Goal: Task Accomplishment & Management: Complete application form

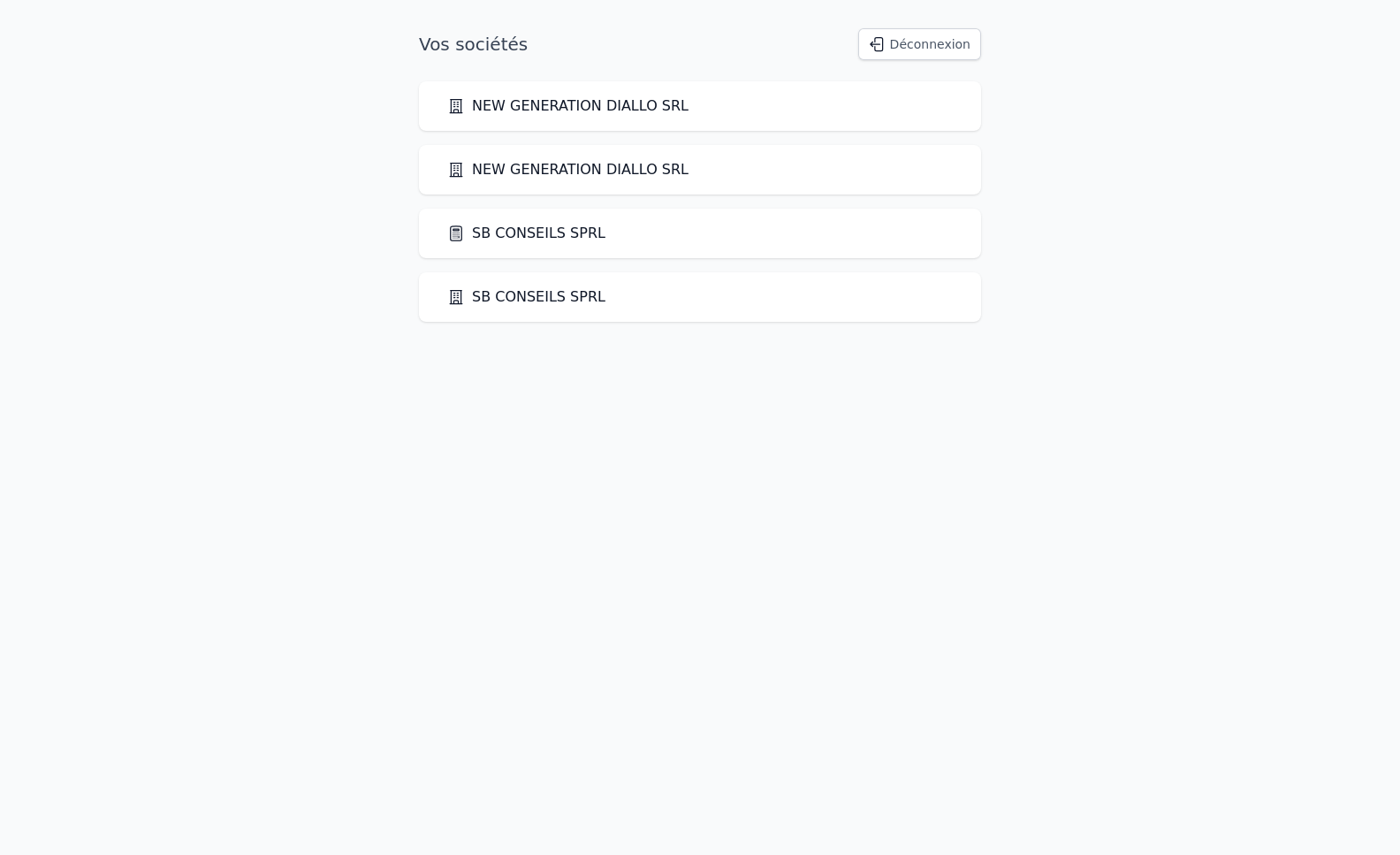
click at [535, 234] on link "SB CONSEILS SPRL" at bounding box center [526, 233] width 158 height 21
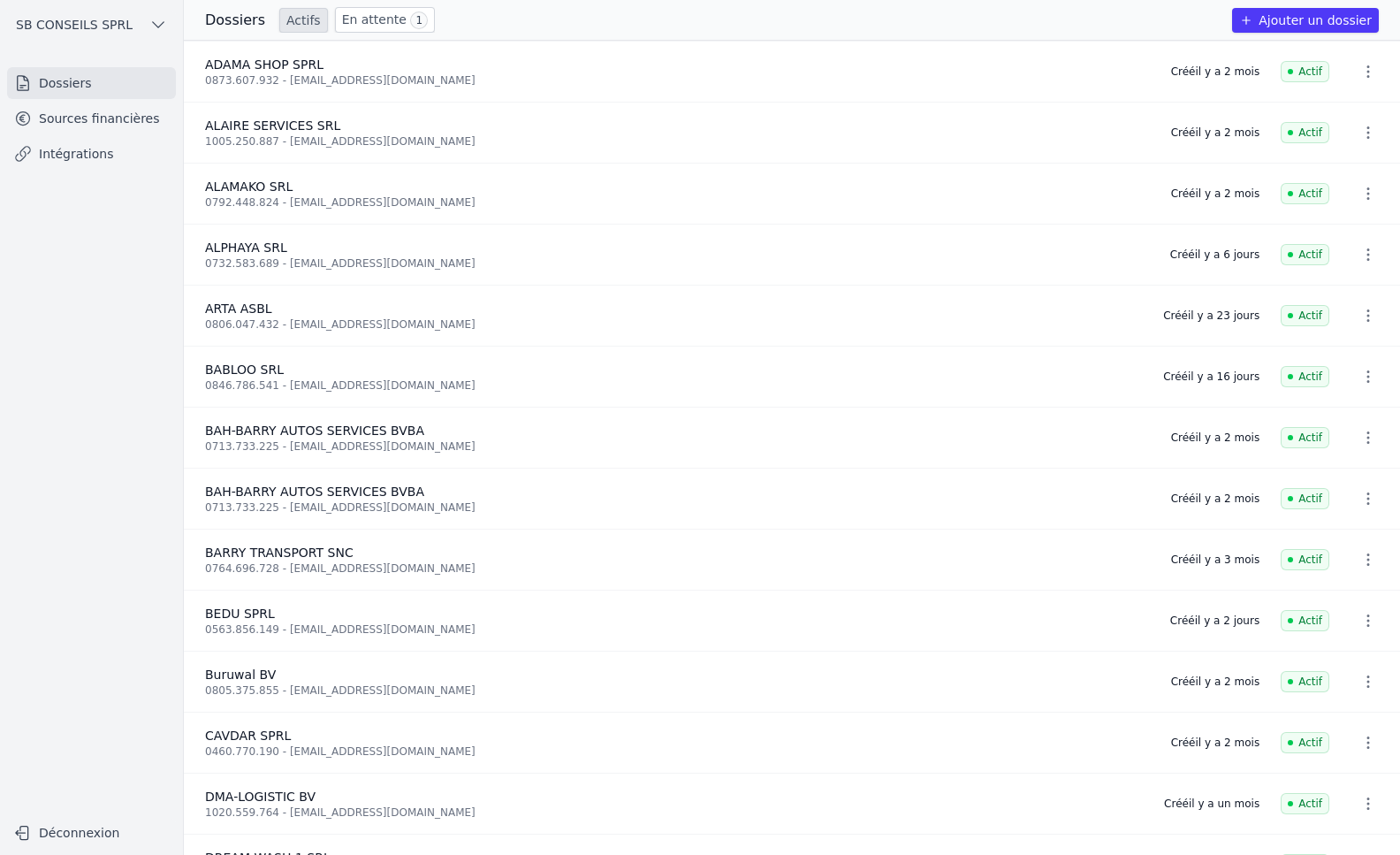
click at [1331, 22] on button "Ajouter un dossier" at bounding box center [1305, 20] width 147 height 25
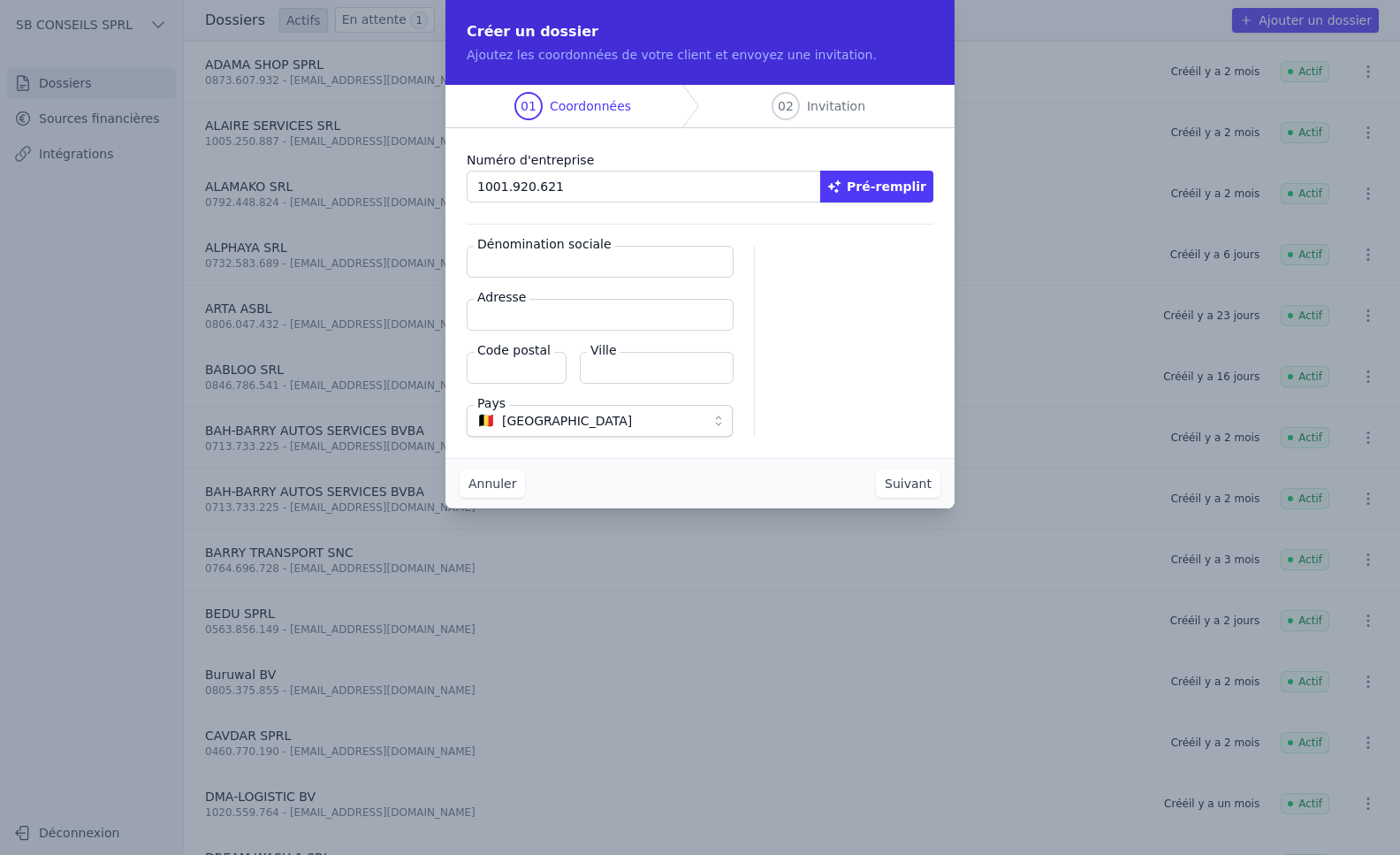
type input "1001.920.621"
click at [876, 470] on button "Suivant" at bounding box center [907, 484] width 64 height 29
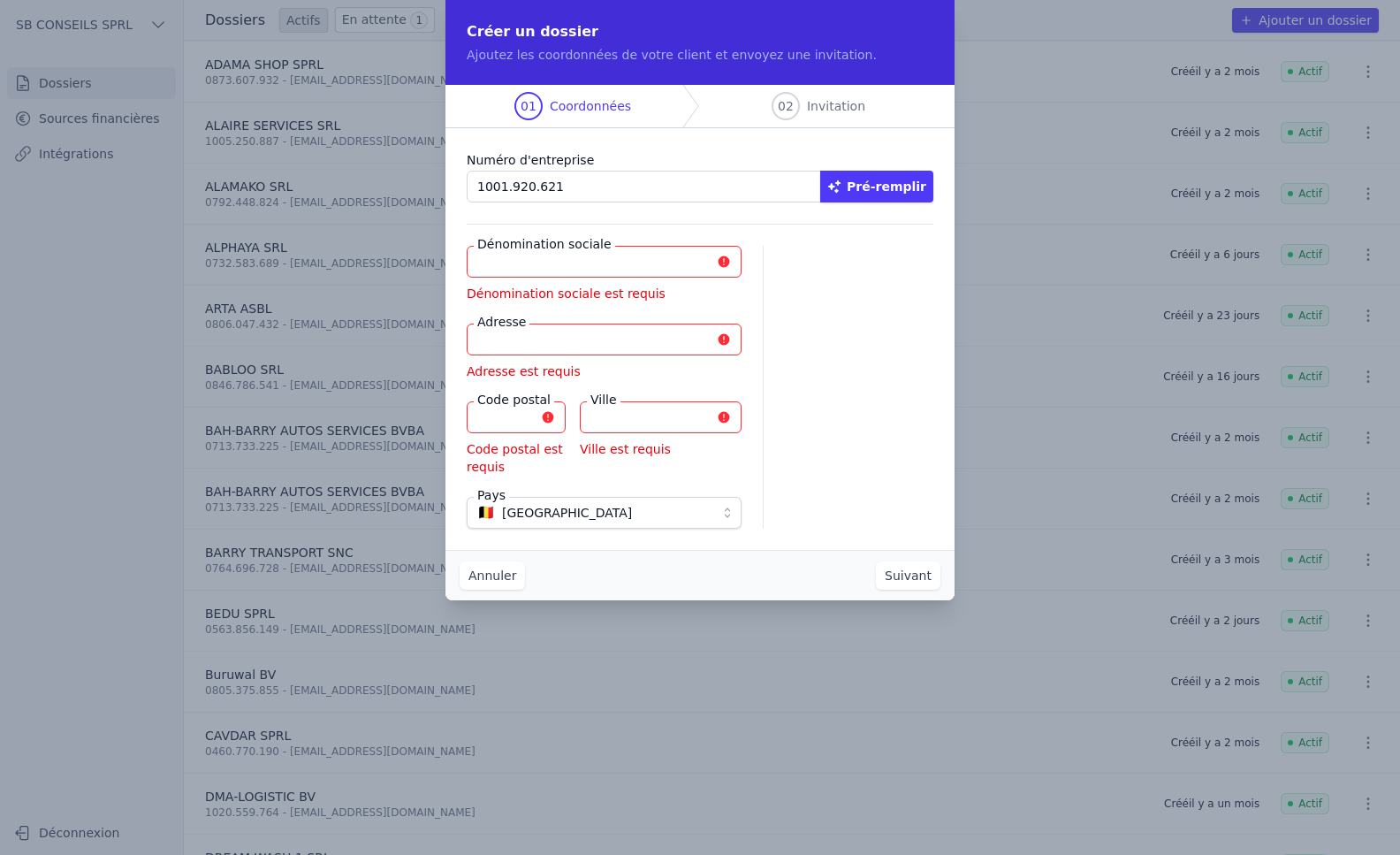
click at [901, 177] on button "Pré-remplir" at bounding box center [877, 186] width 113 height 32
type input "TANGUE-BAH SRL"
type input "[STREET_ADDRESS]"
type input "1040"
type input "[GEOGRAPHIC_DATA]"
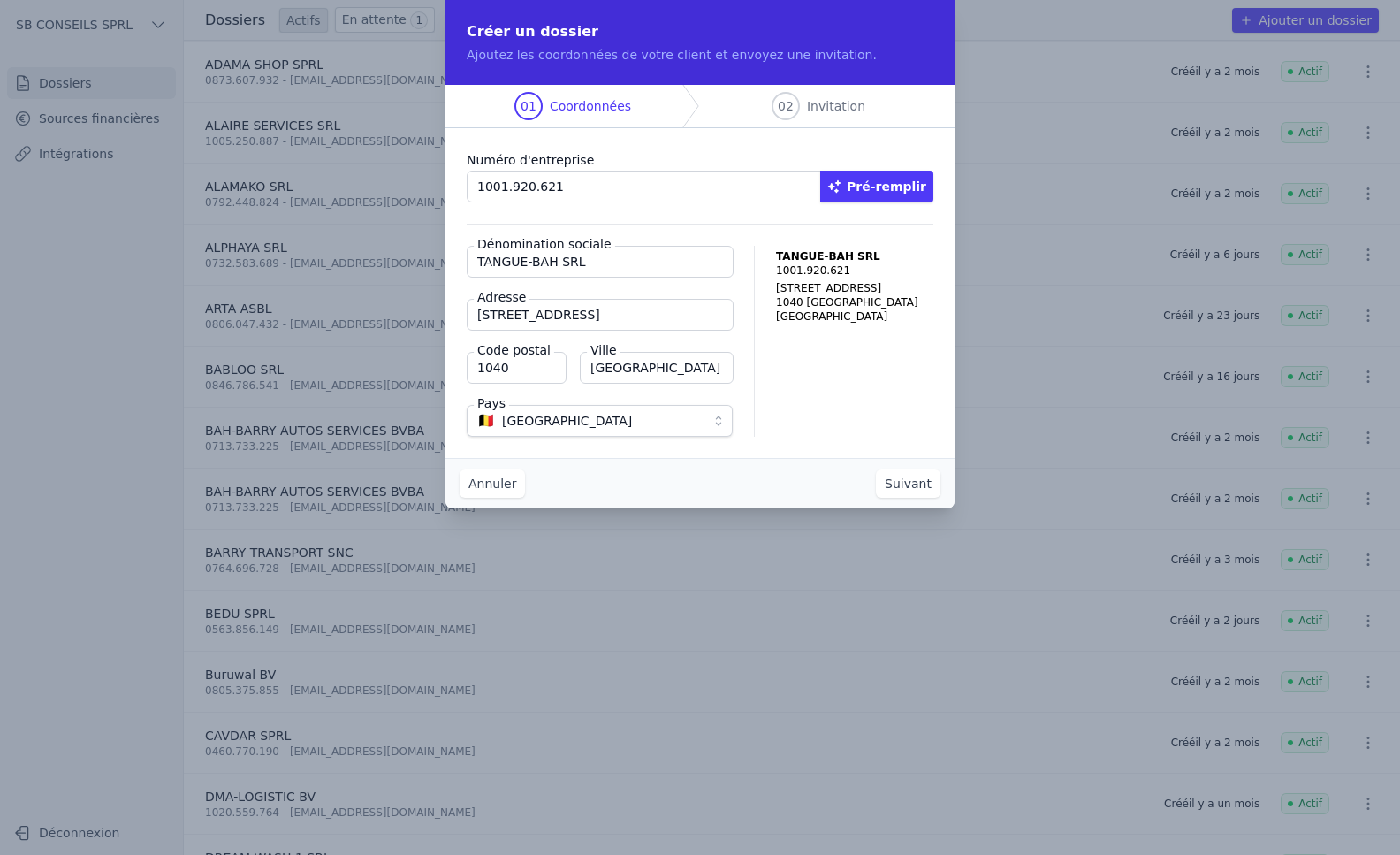
click at [906, 486] on button "Suivant" at bounding box center [907, 484] width 64 height 29
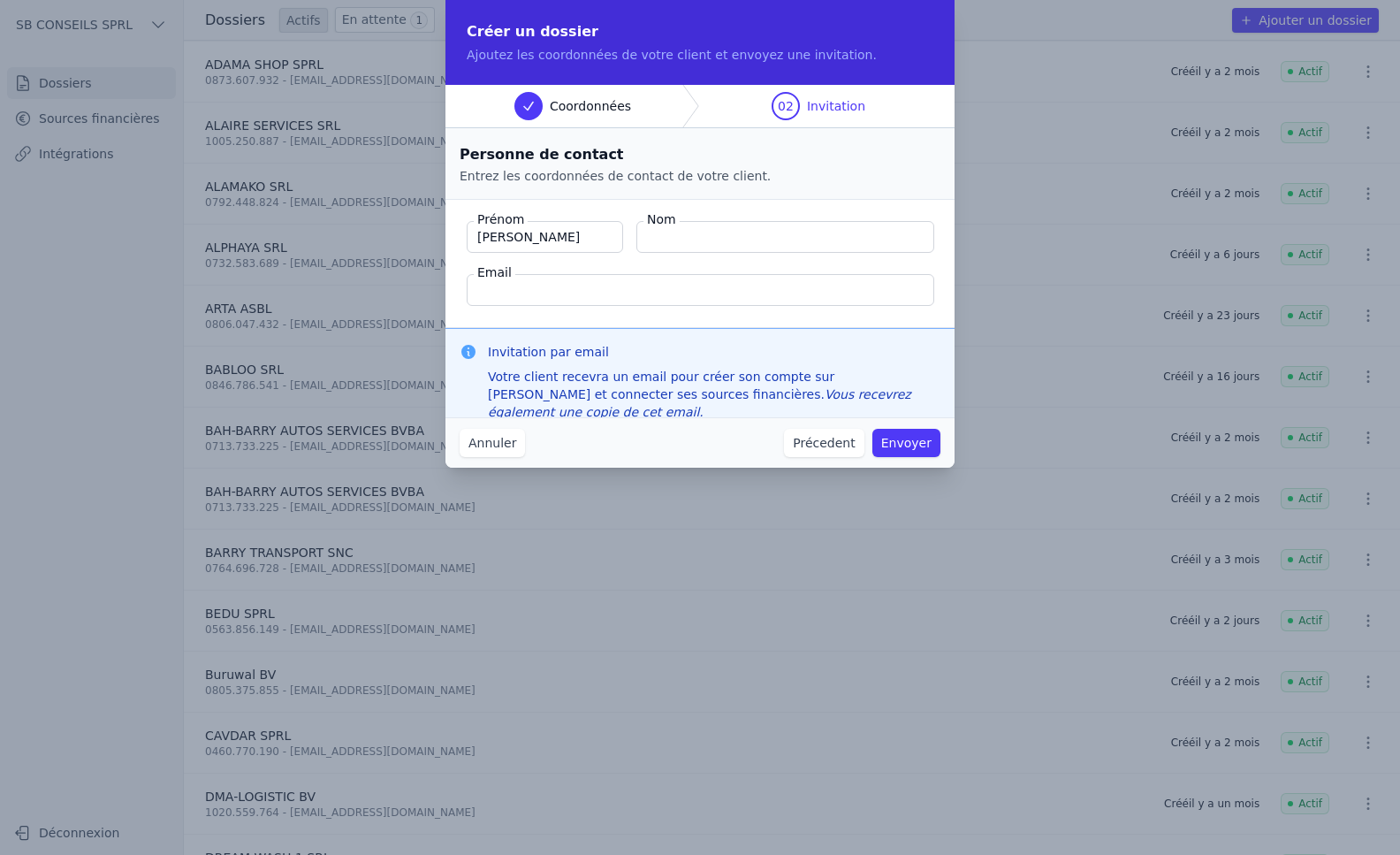
type input "[PERSON_NAME]"
type input "Kone"
type input "[EMAIL_ADDRESS][DOMAIN_NAME]"
click at [907, 448] on button "Envoyer" at bounding box center [906, 443] width 68 height 29
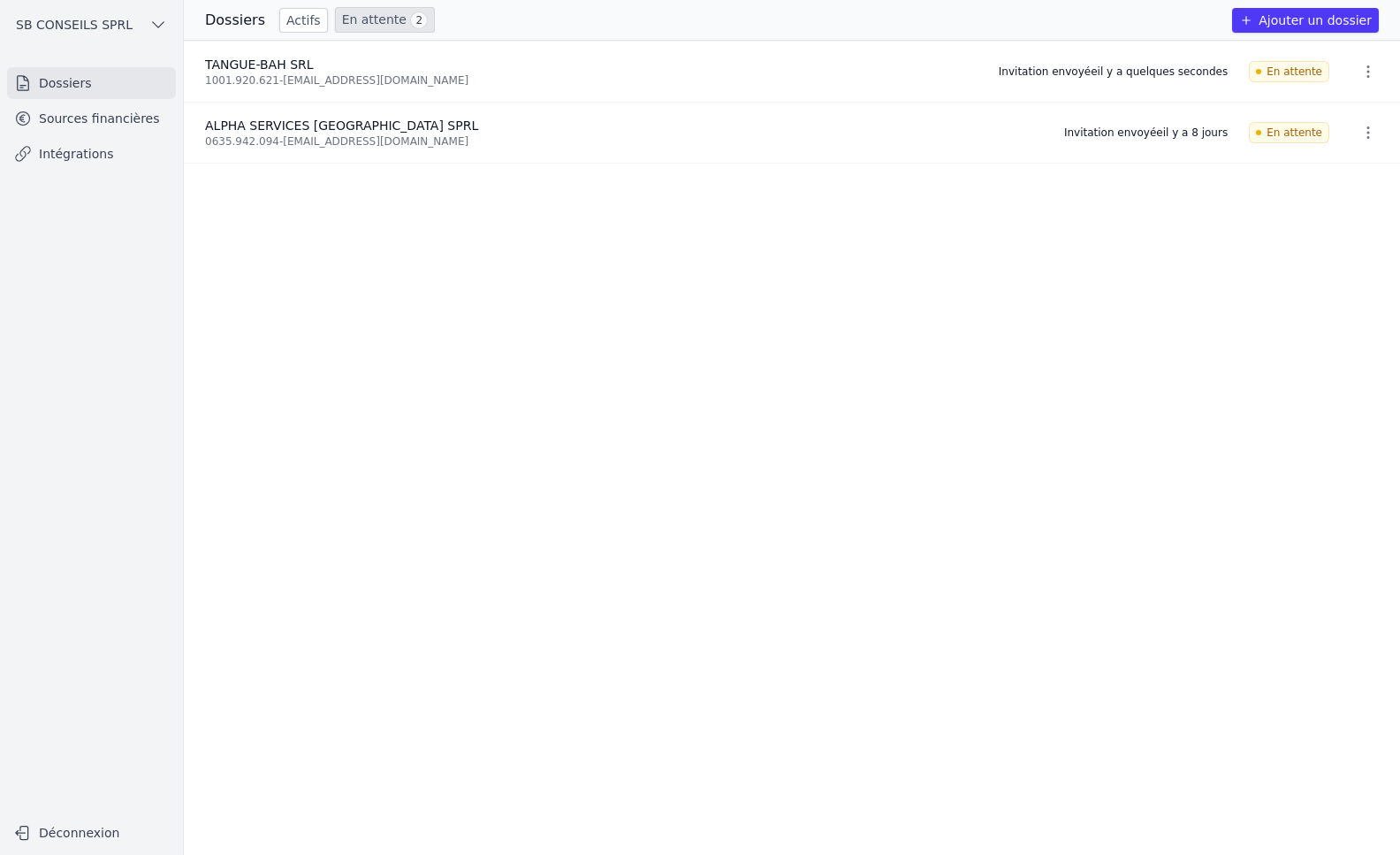
click at [67, 121] on link "Sources financières" at bounding box center [91, 118] width 169 height 32
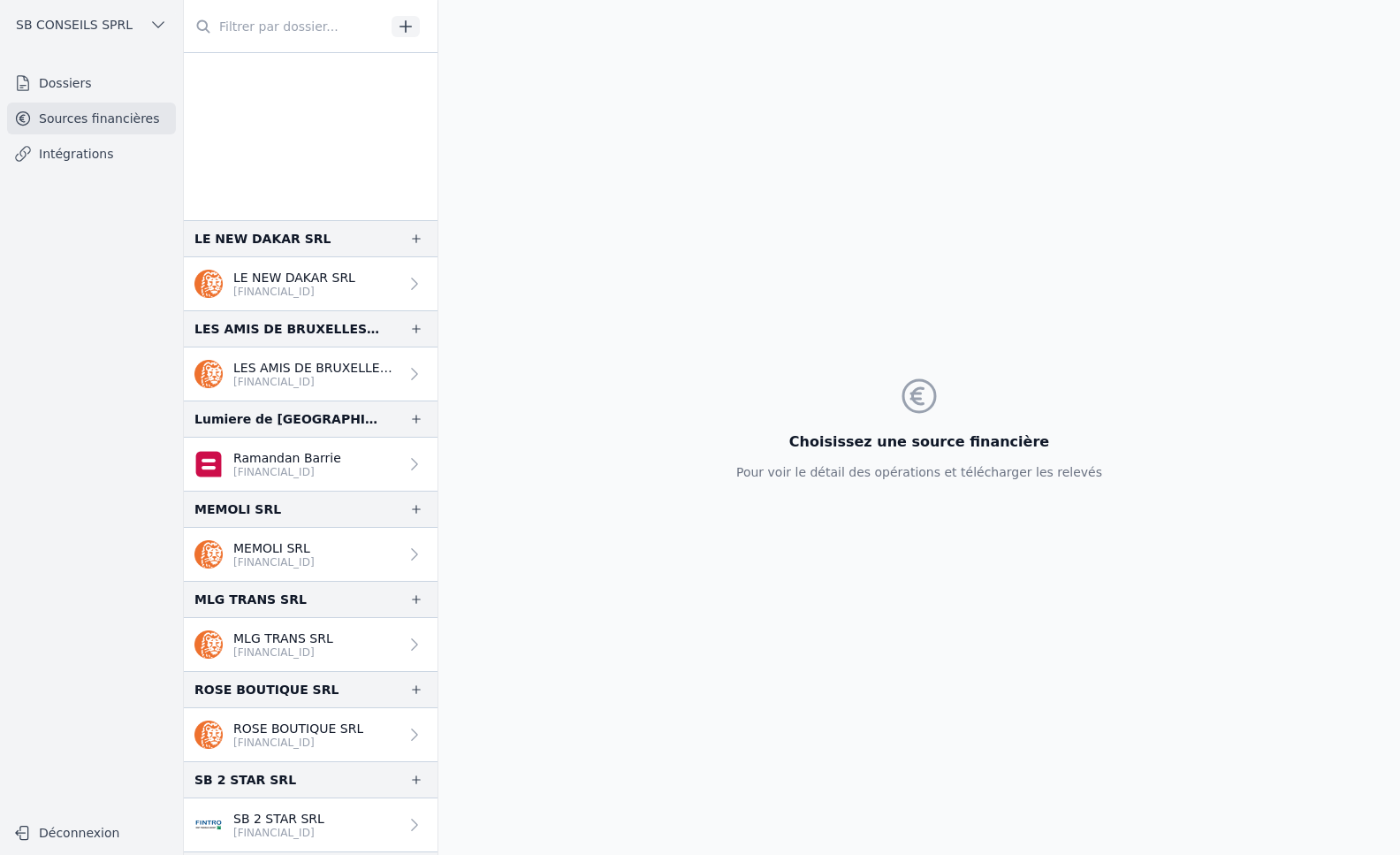
scroll to position [2388, 0]
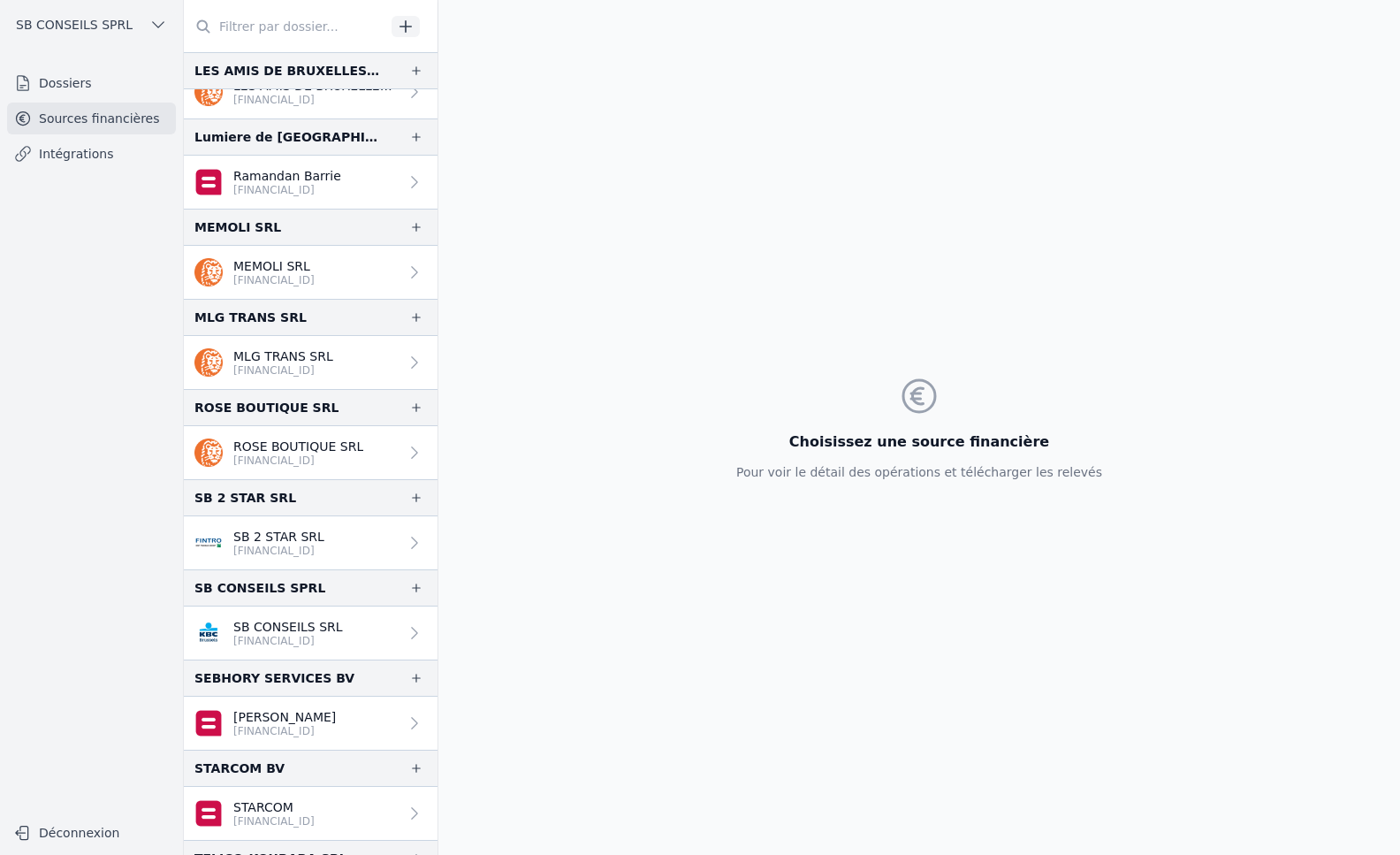
click at [59, 150] on link "Intégrations" at bounding box center [91, 153] width 169 height 32
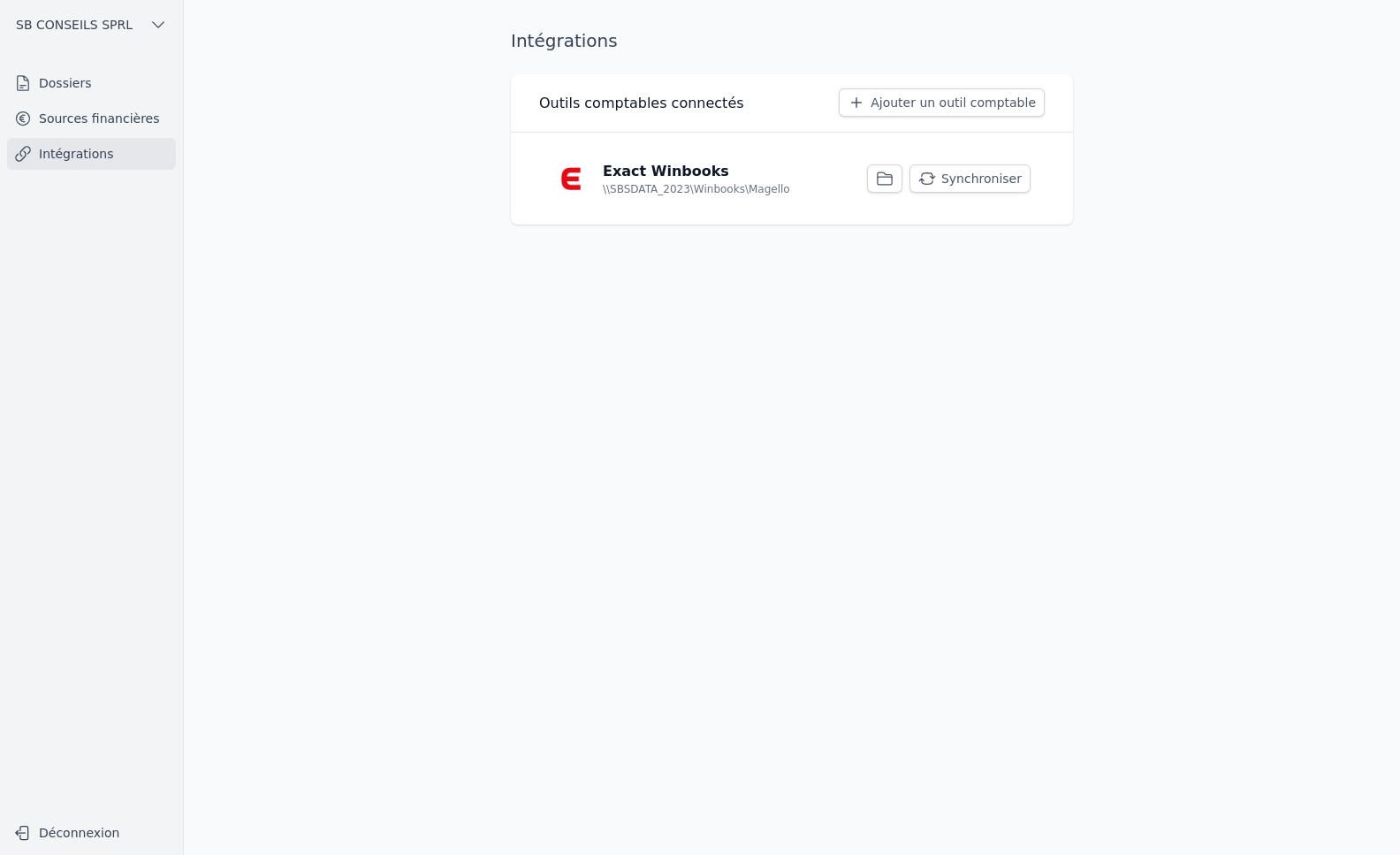
click at [984, 181] on button "Synchroniser" at bounding box center [970, 179] width 121 height 29
click at [88, 117] on link "Sources financières" at bounding box center [91, 118] width 169 height 32
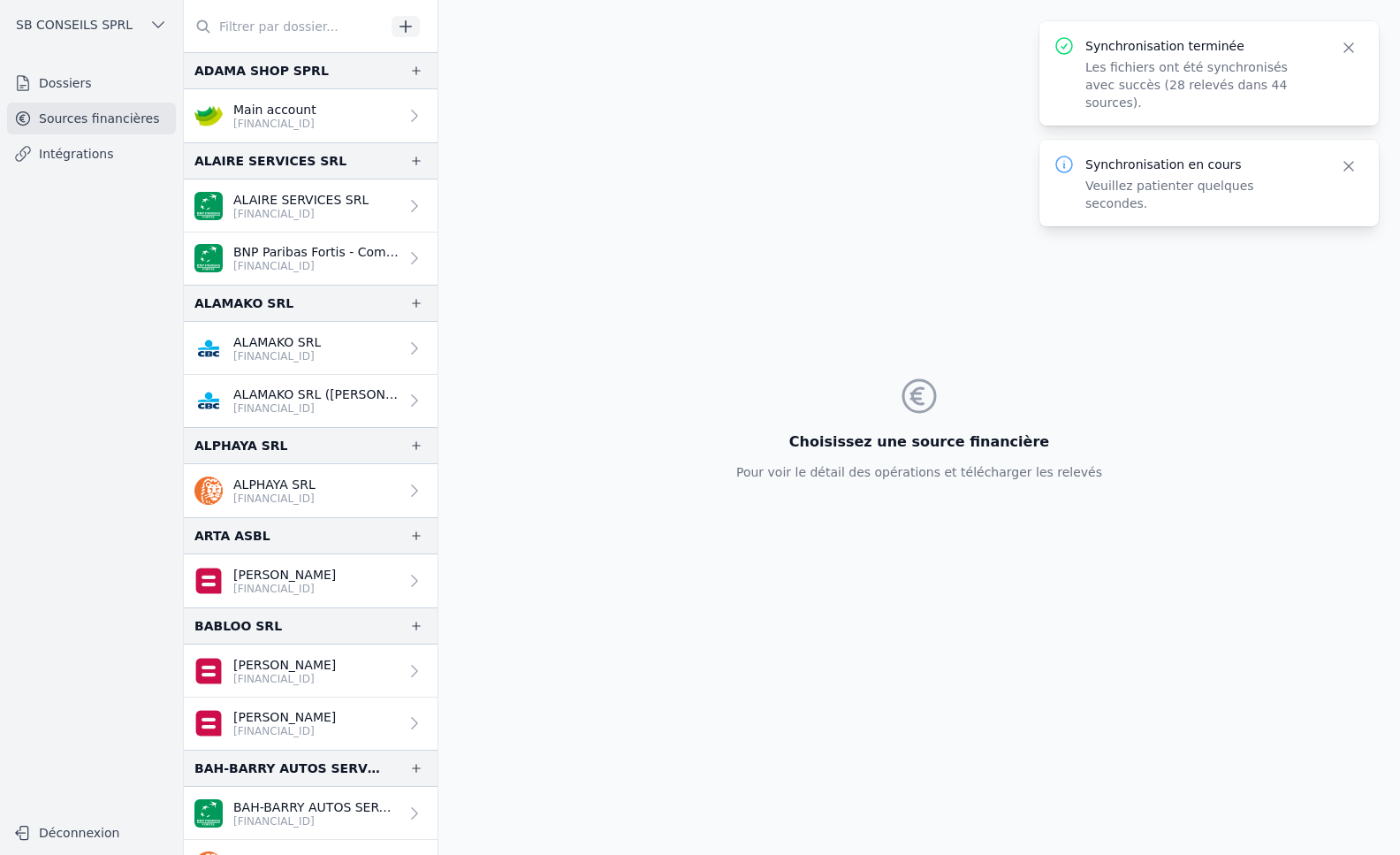
click at [80, 81] on link "Dossiers" at bounding box center [91, 82] width 169 height 32
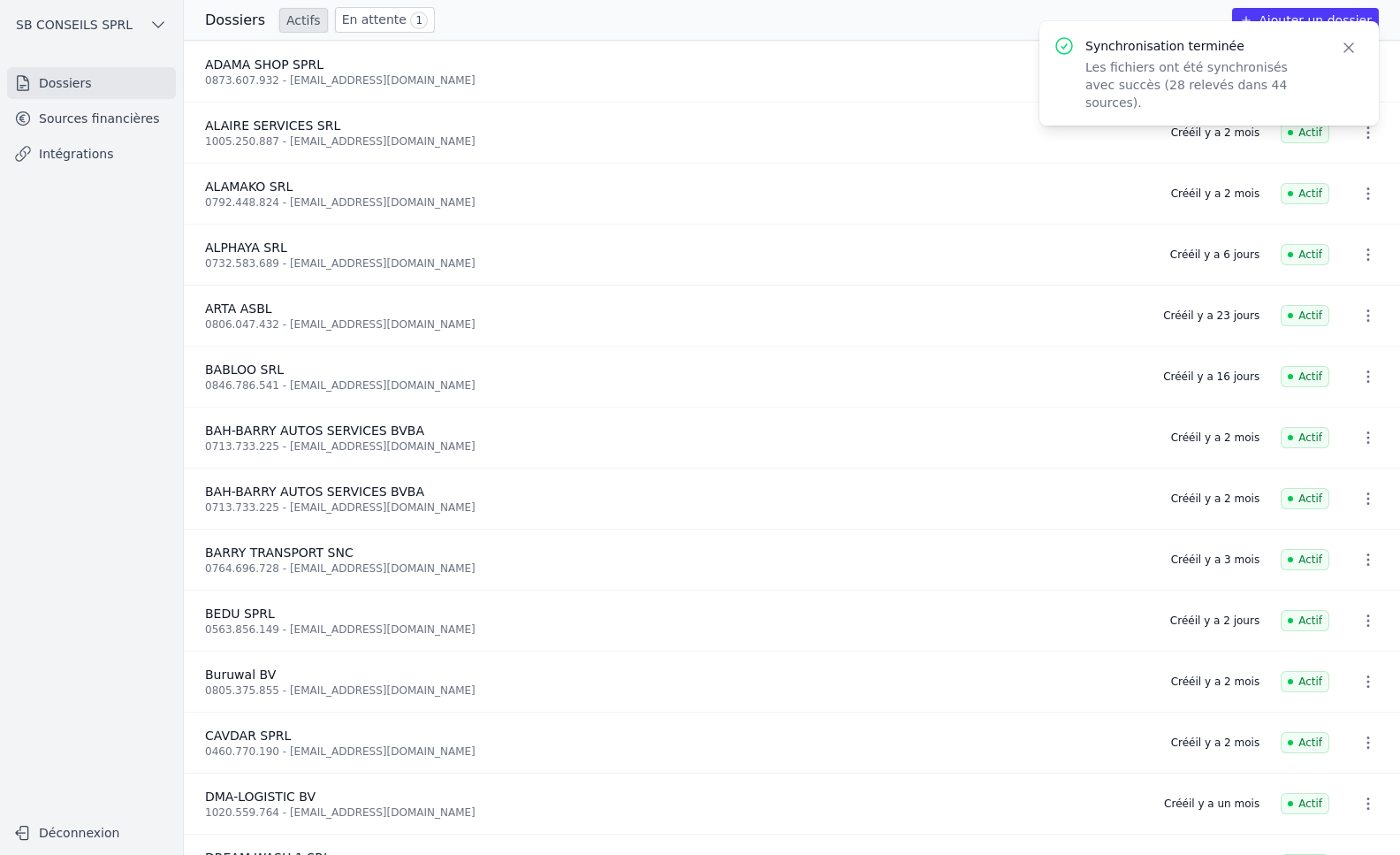
click at [80, 123] on link "Sources financières" at bounding box center [91, 118] width 169 height 32
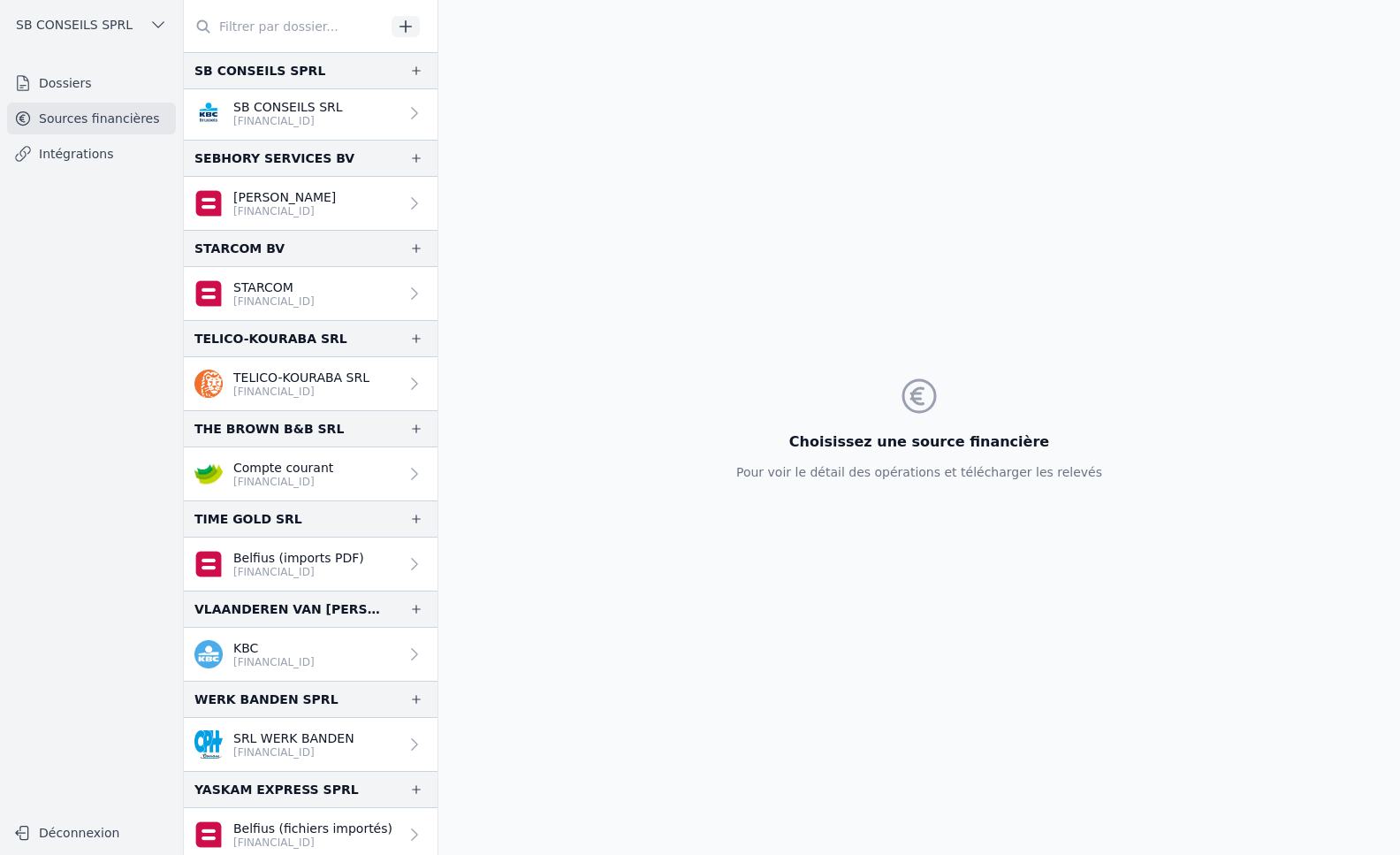
scroll to position [2877, 0]
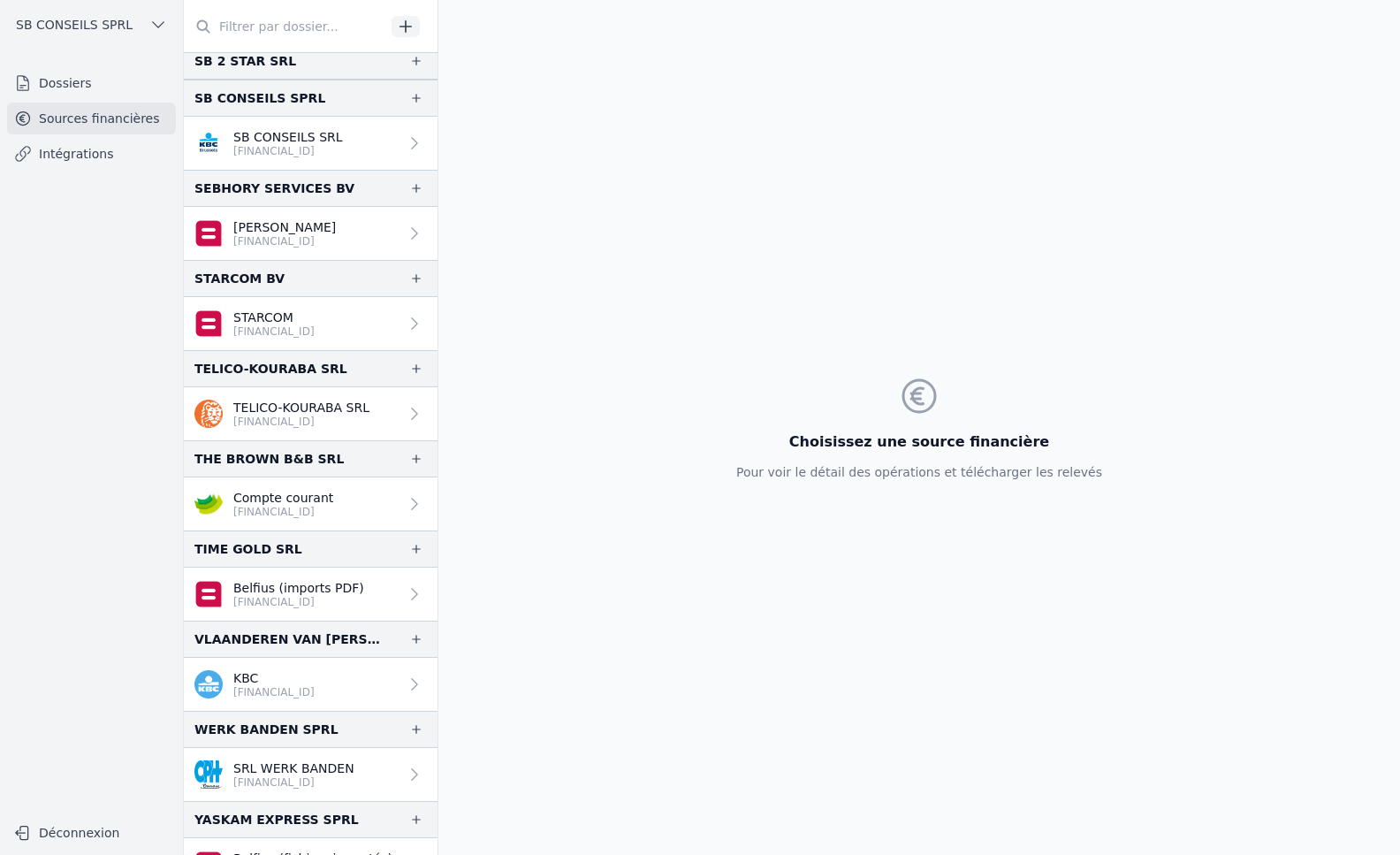
click at [63, 86] on link "Dossiers" at bounding box center [91, 82] width 169 height 32
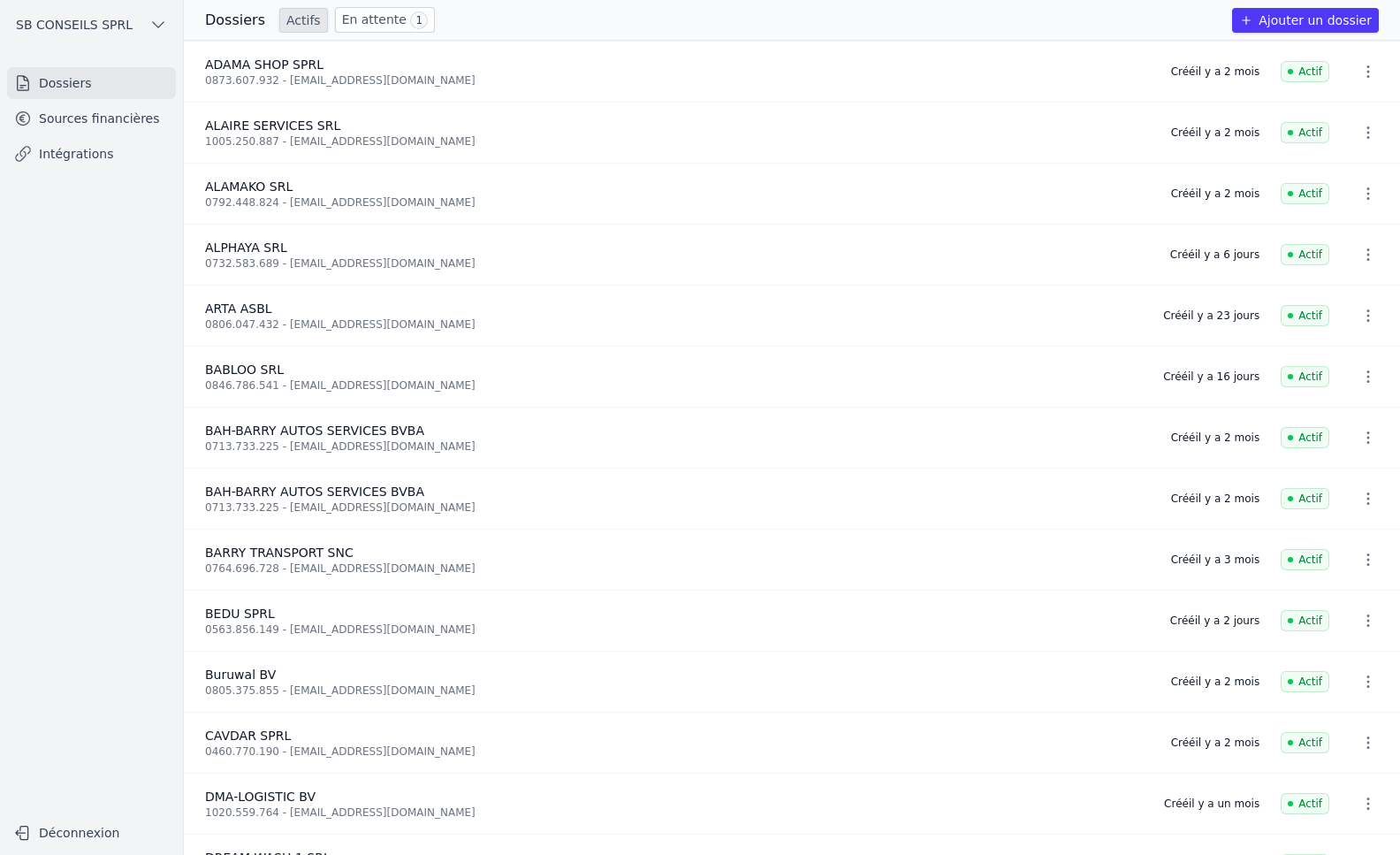
click at [231, 25] on h3 "Dossiers" at bounding box center [235, 20] width 60 height 21
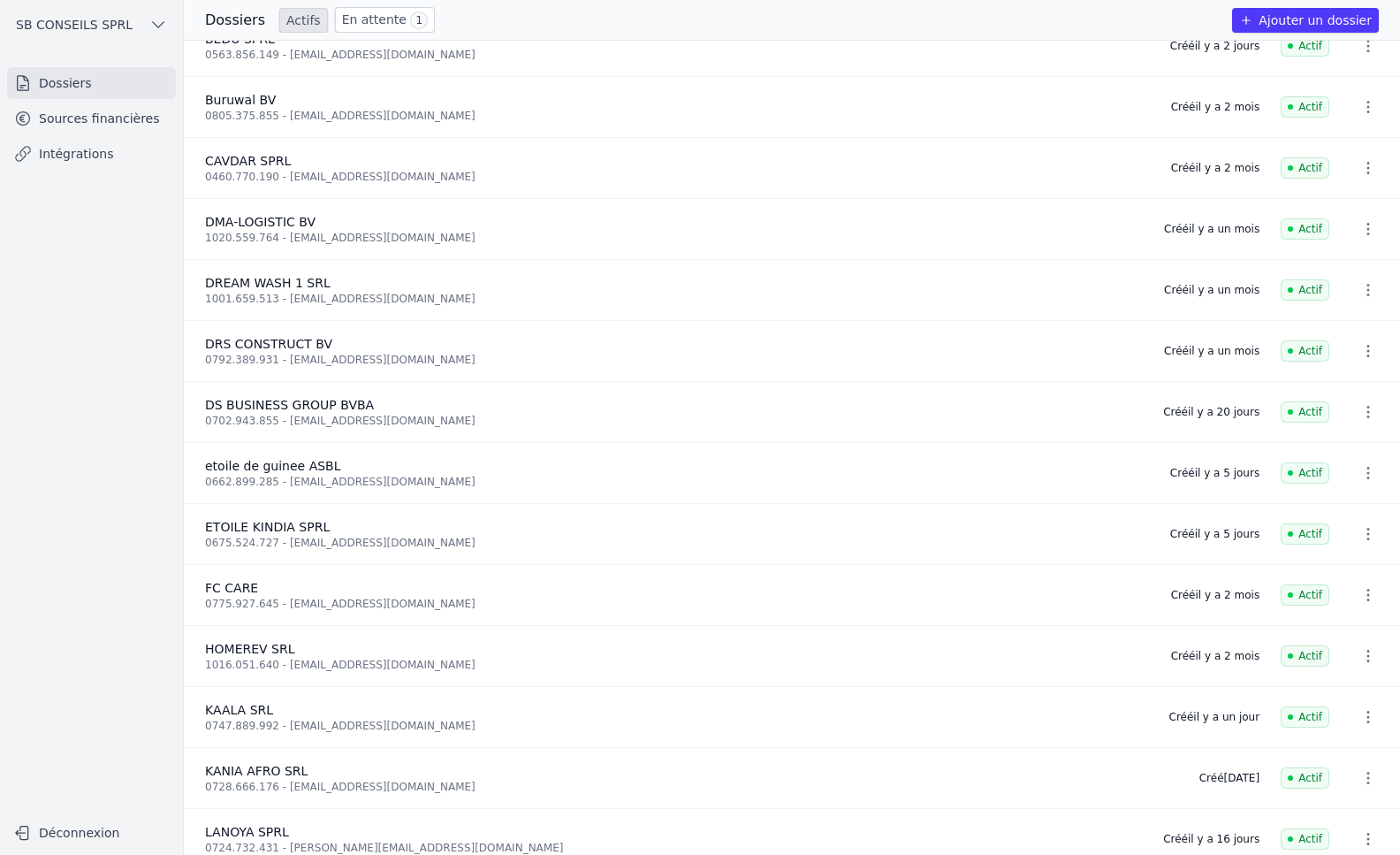
scroll to position [530, 0]
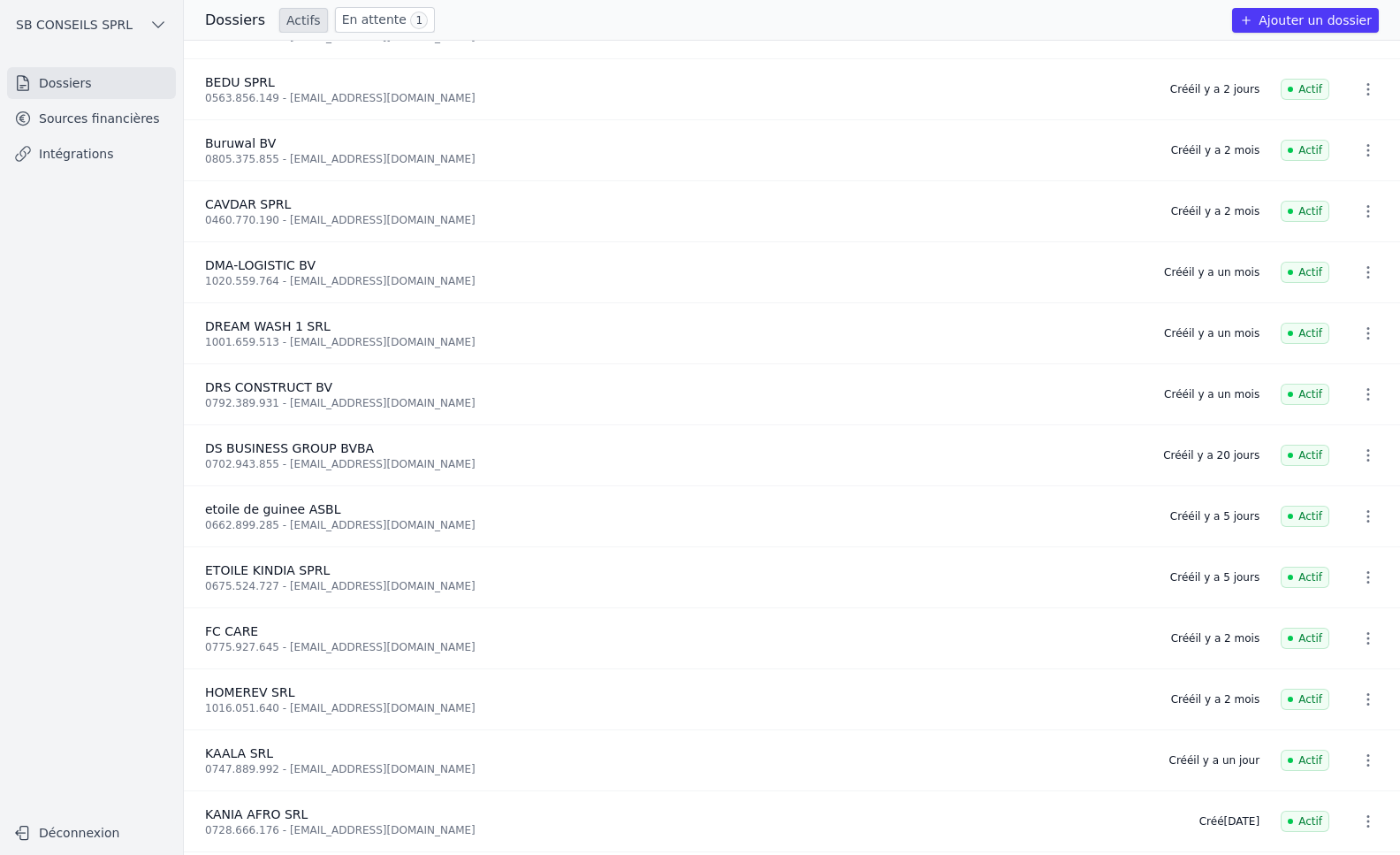
click at [359, 25] on link "En attente 1" at bounding box center [385, 19] width 100 height 26
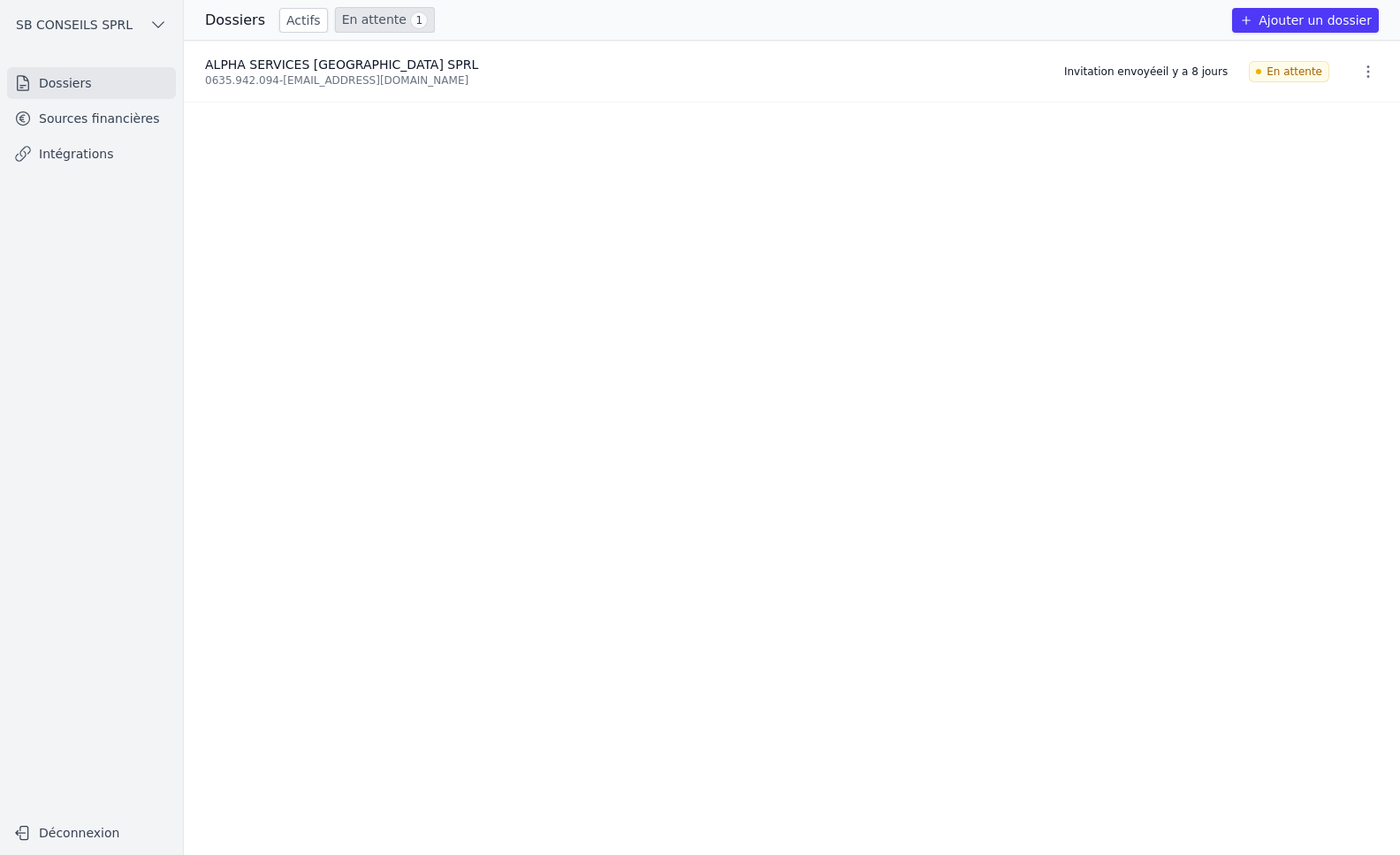
click at [80, 109] on link "Sources financières" at bounding box center [91, 118] width 169 height 32
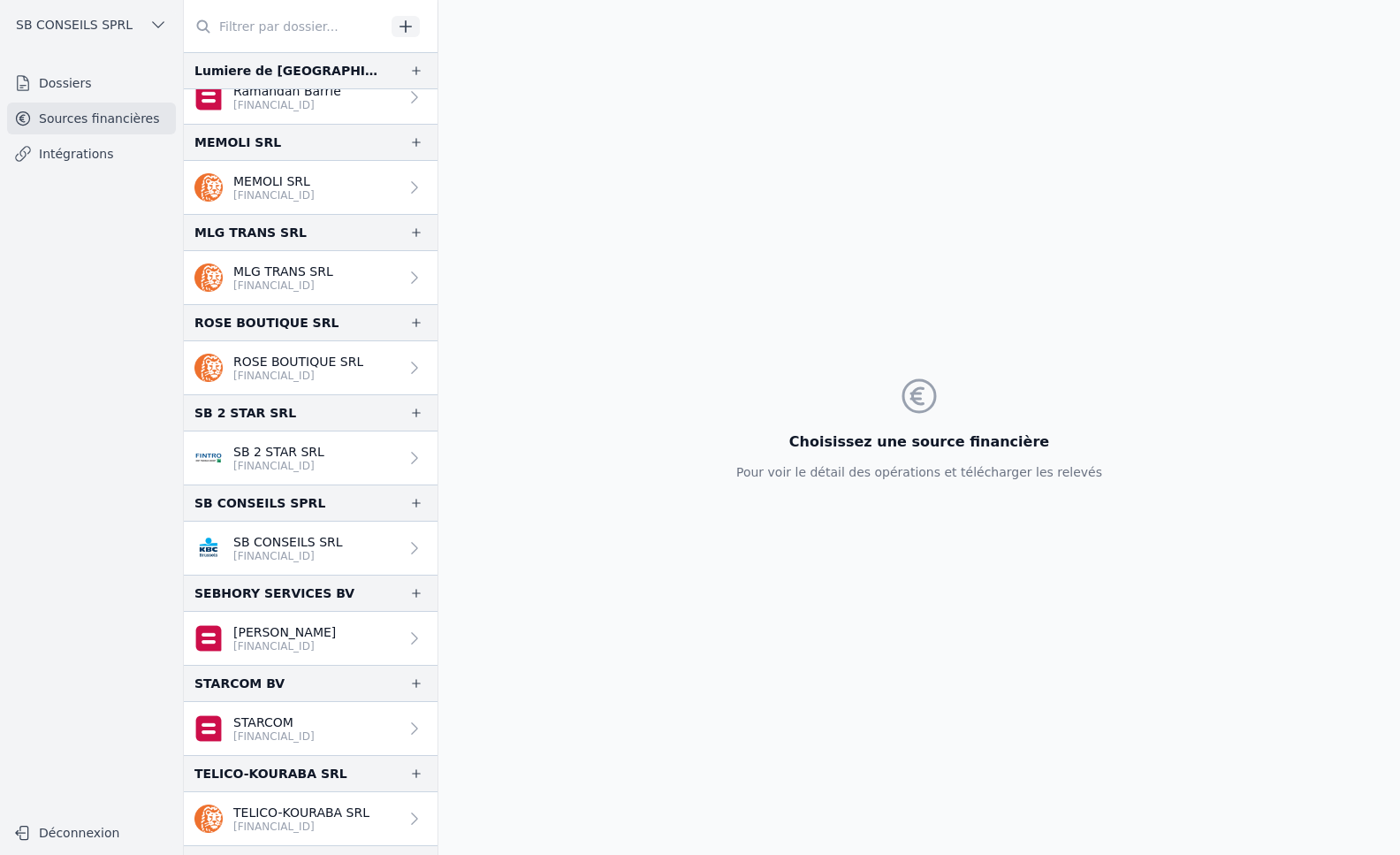
scroll to position [2346, 0]
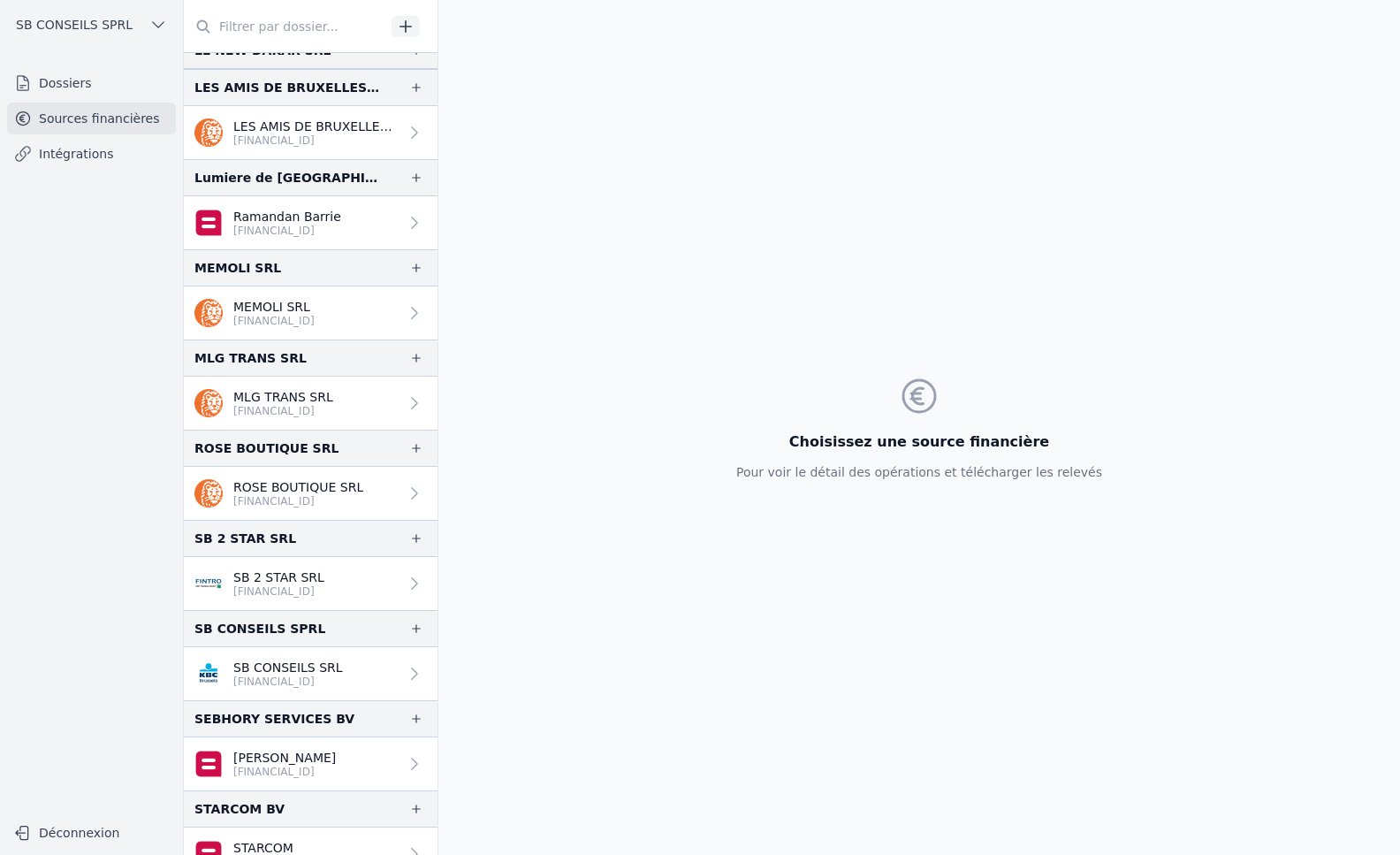
click at [85, 150] on link "Intégrations" at bounding box center [91, 153] width 169 height 32
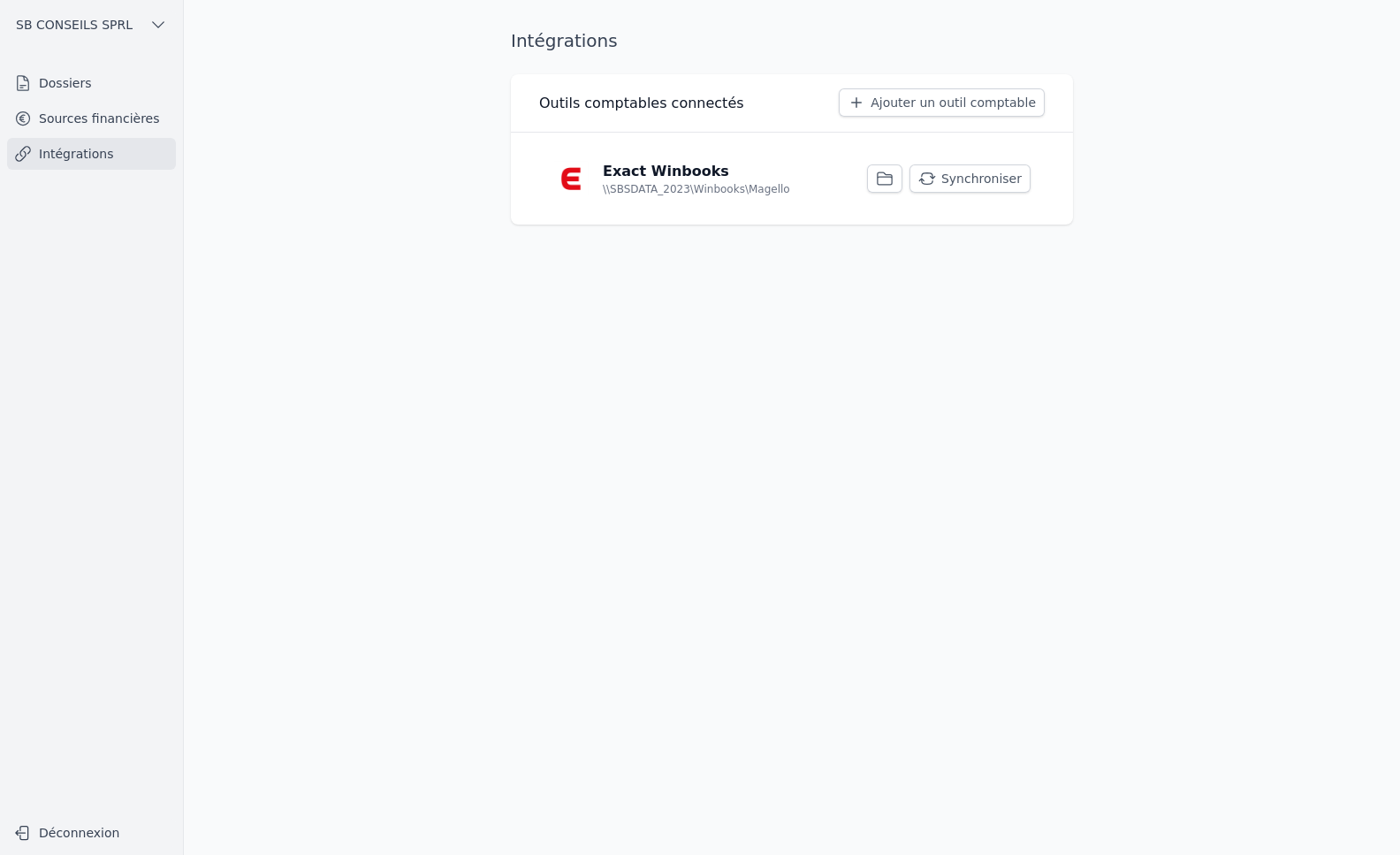
click at [90, 109] on link "Sources financières" at bounding box center [91, 118] width 169 height 32
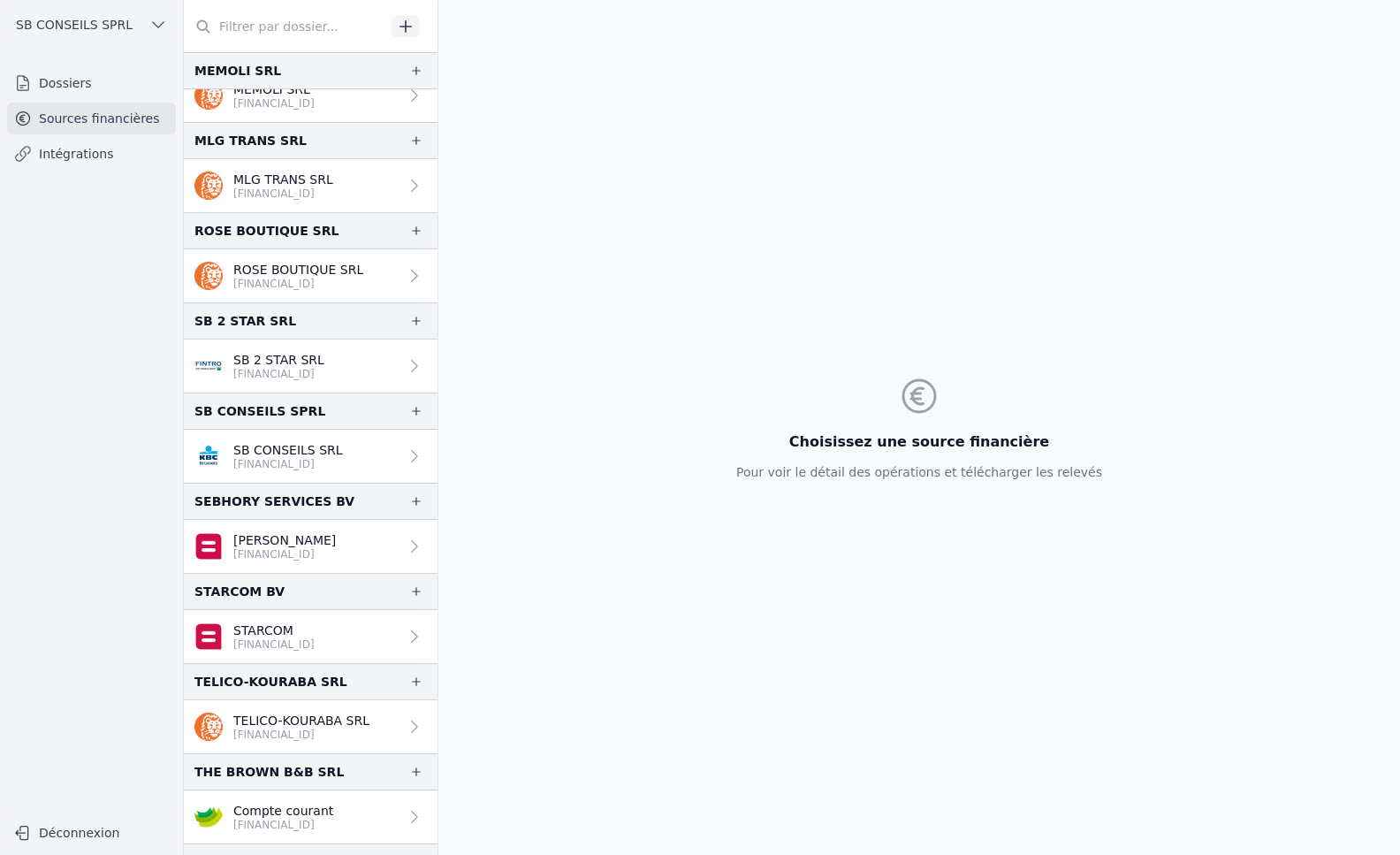
scroll to position [2910, 0]
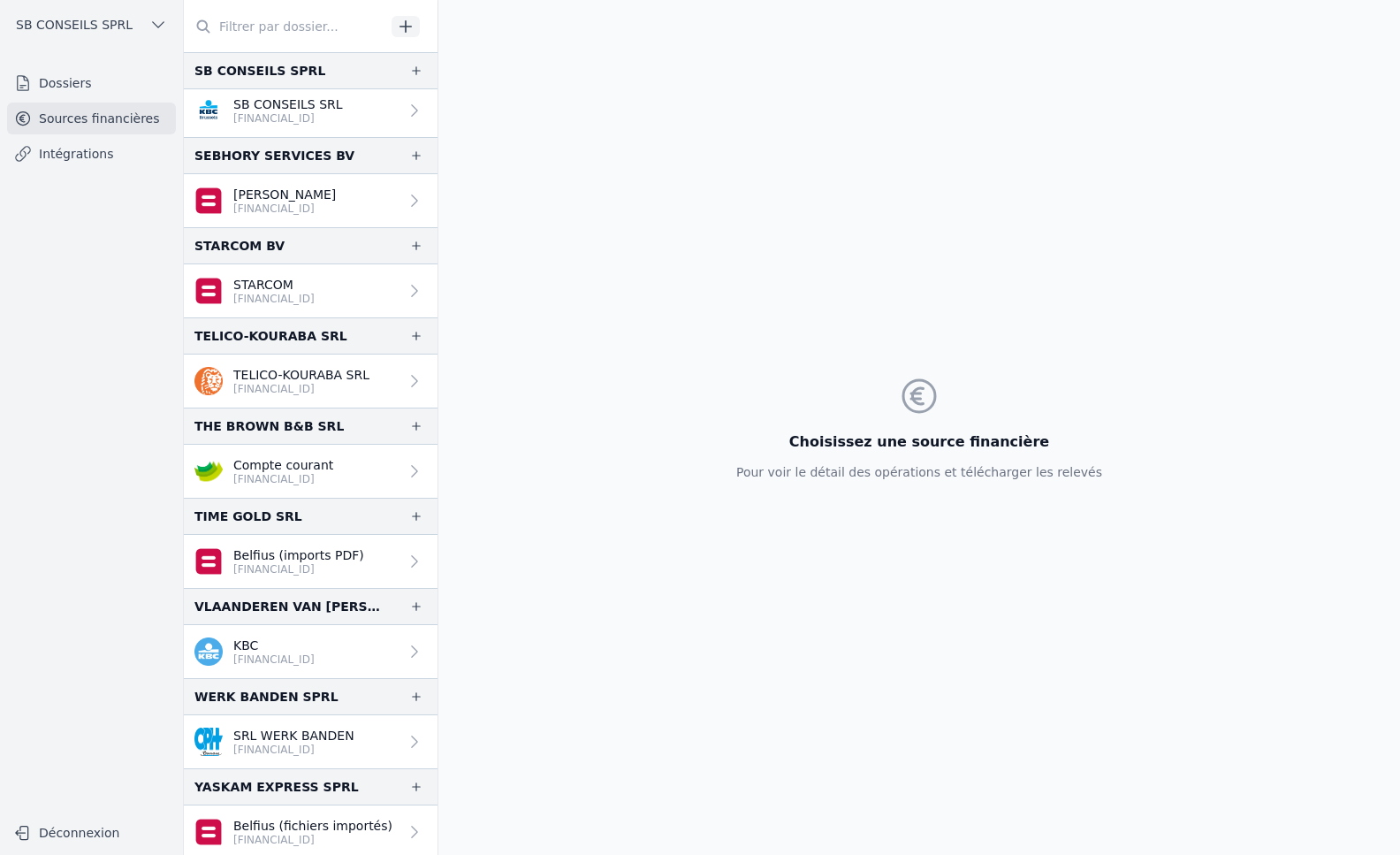
click at [88, 154] on link "Intégrations" at bounding box center [91, 153] width 169 height 32
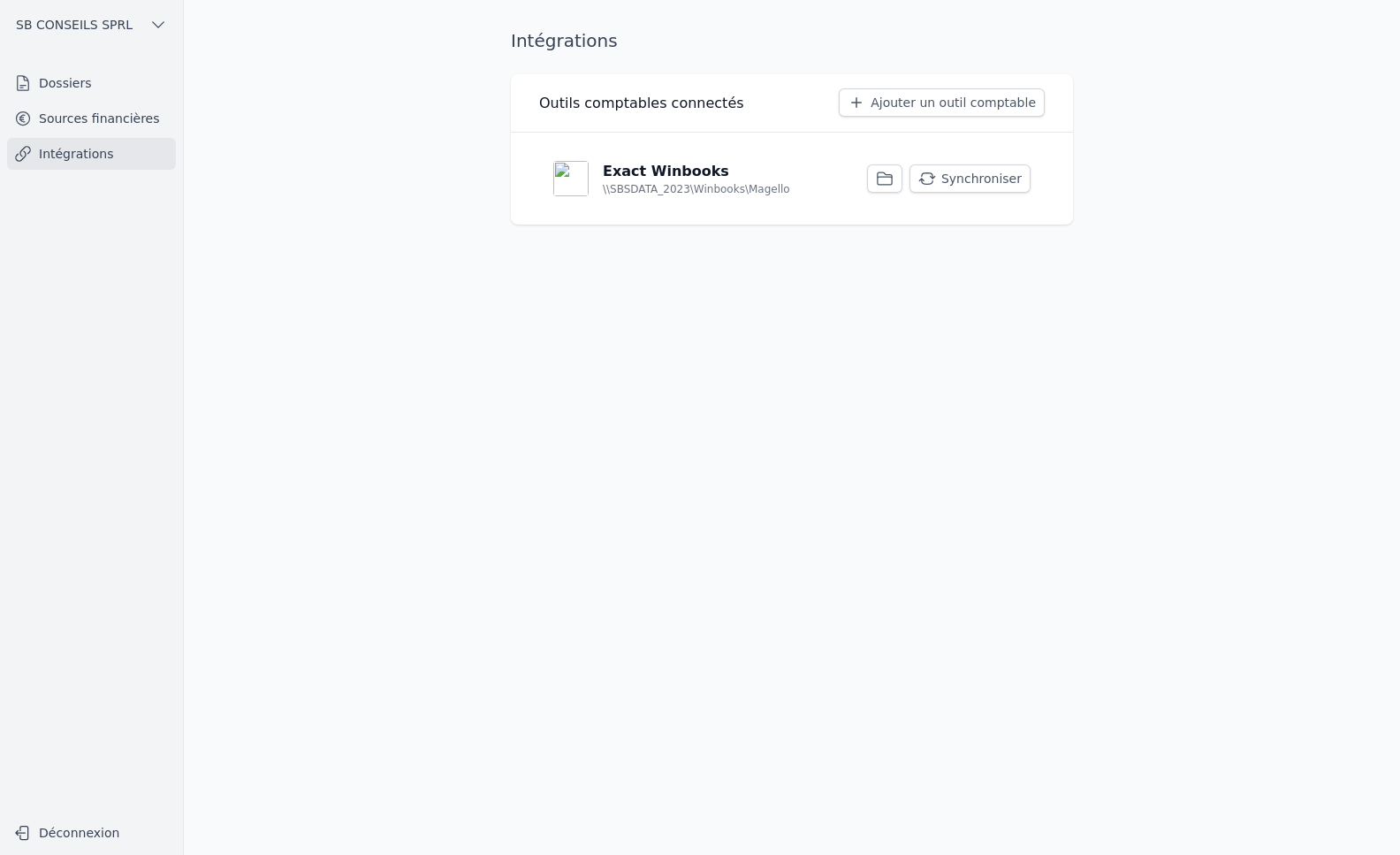
click at [983, 187] on button "Synchroniser" at bounding box center [970, 179] width 121 height 29
click at [952, 182] on button "Synchroniser" at bounding box center [970, 179] width 121 height 29
click at [66, 115] on link "Sources financières" at bounding box center [91, 118] width 169 height 32
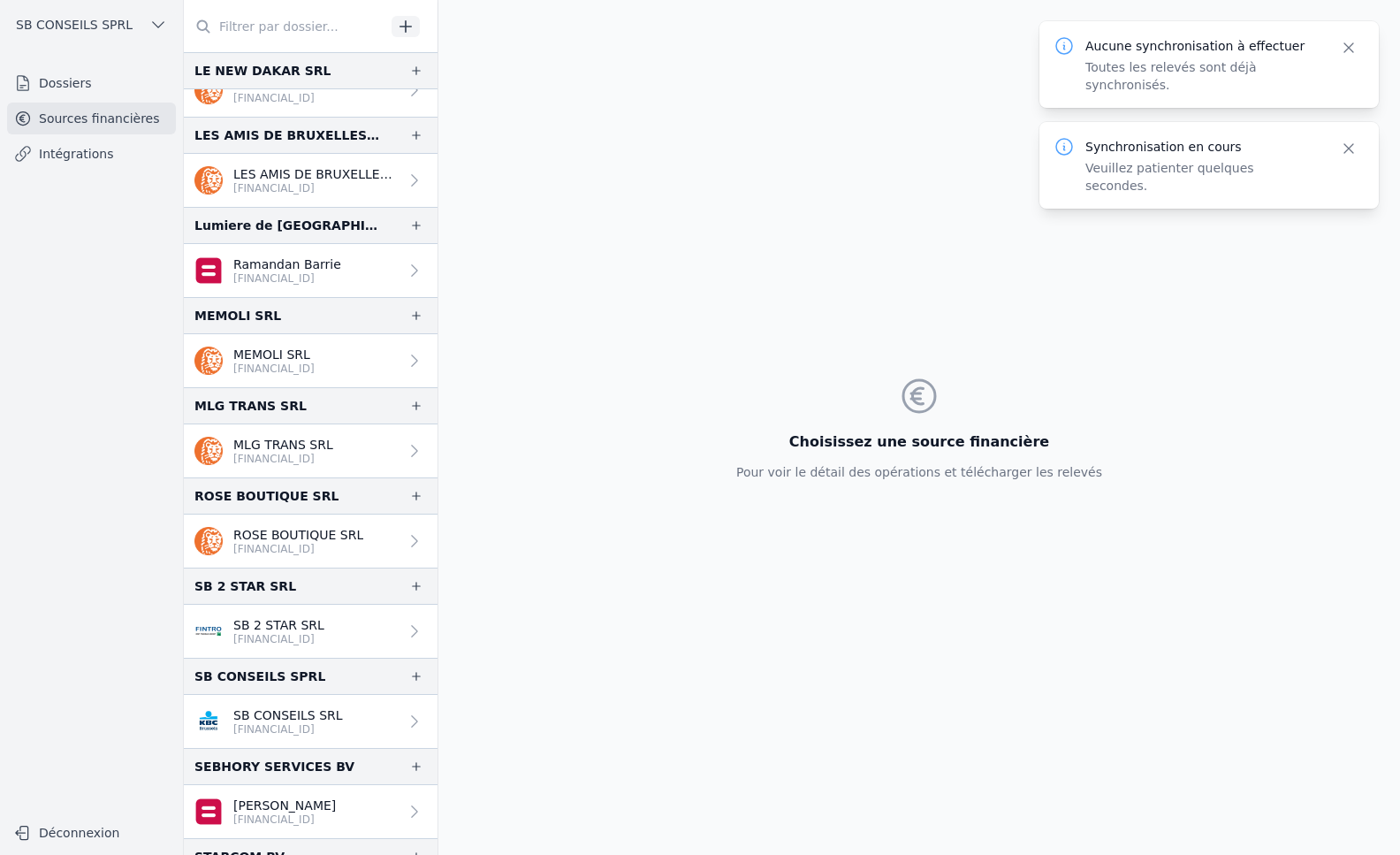
scroll to position [2741, 0]
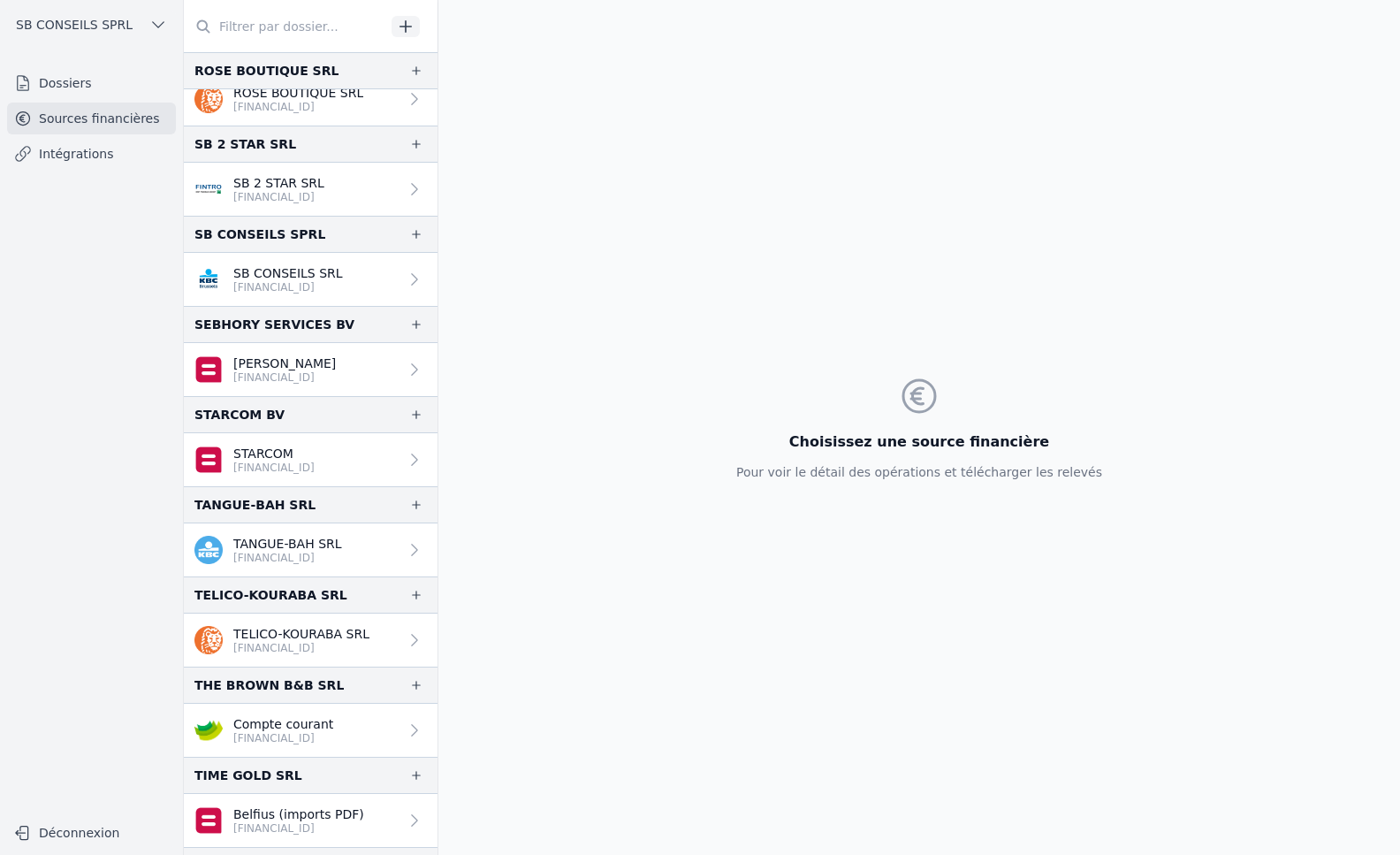
click at [74, 78] on link "Dossiers" at bounding box center [91, 82] width 169 height 32
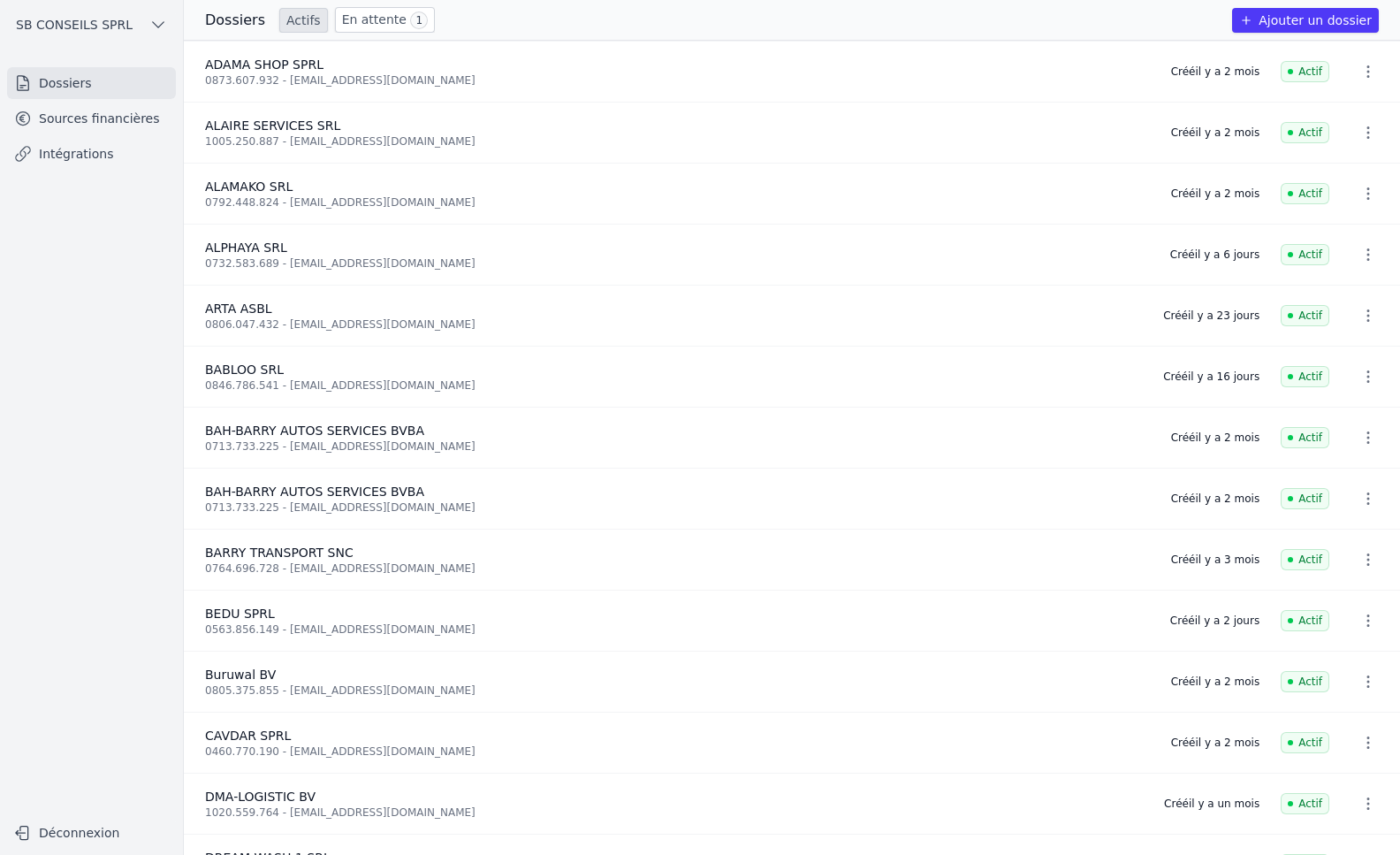
click at [1312, 16] on button "Ajouter un dossier" at bounding box center [1305, 20] width 147 height 25
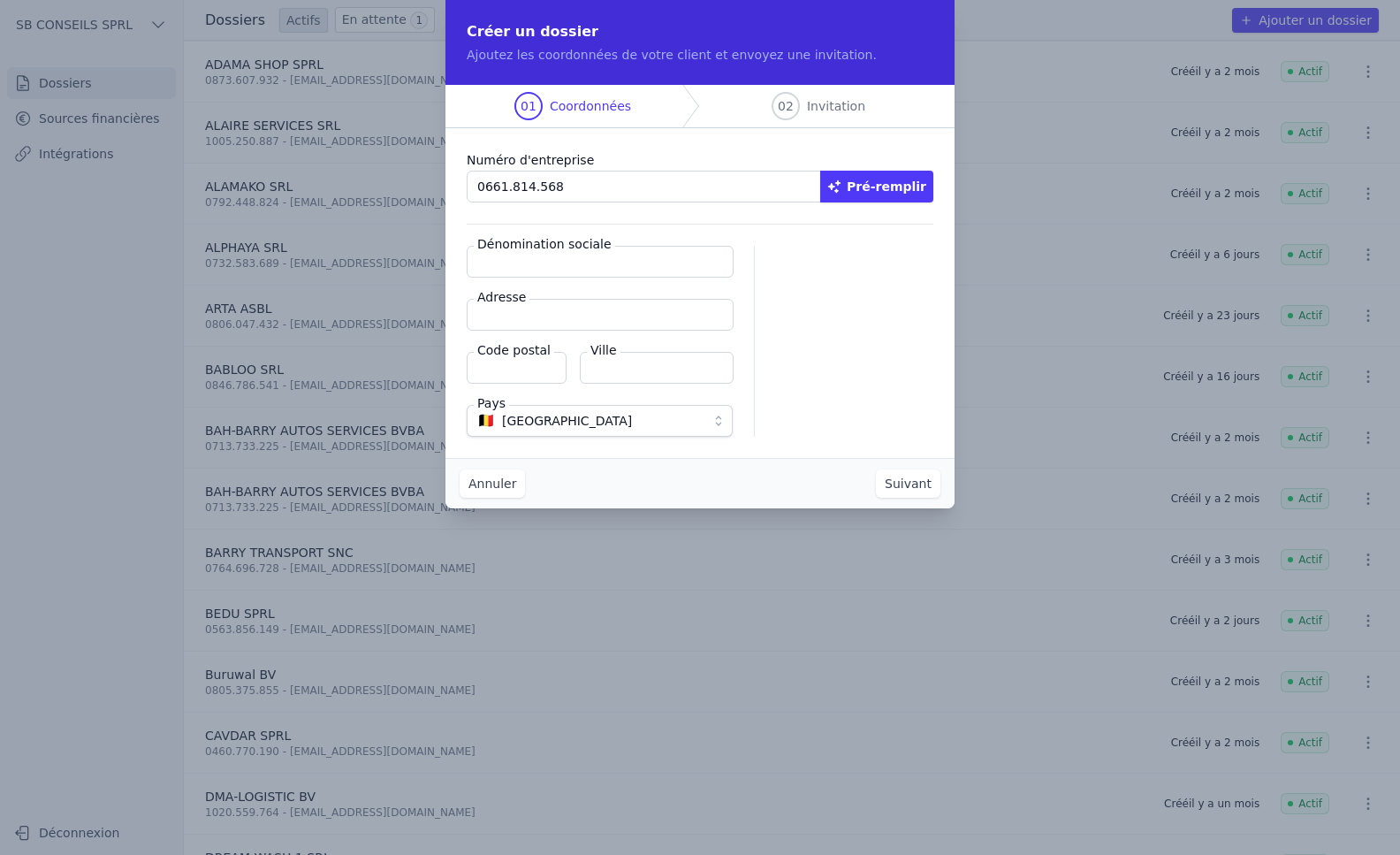
type input "0661.814.568"
click at [873, 185] on button "Pré-remplir" at bounding box center [877, 186] width 113 height 32
type input "BAH-KONE SRL"
type input "[GEOGRAPHIC_DATA] 104 - 106"
type input "1000"
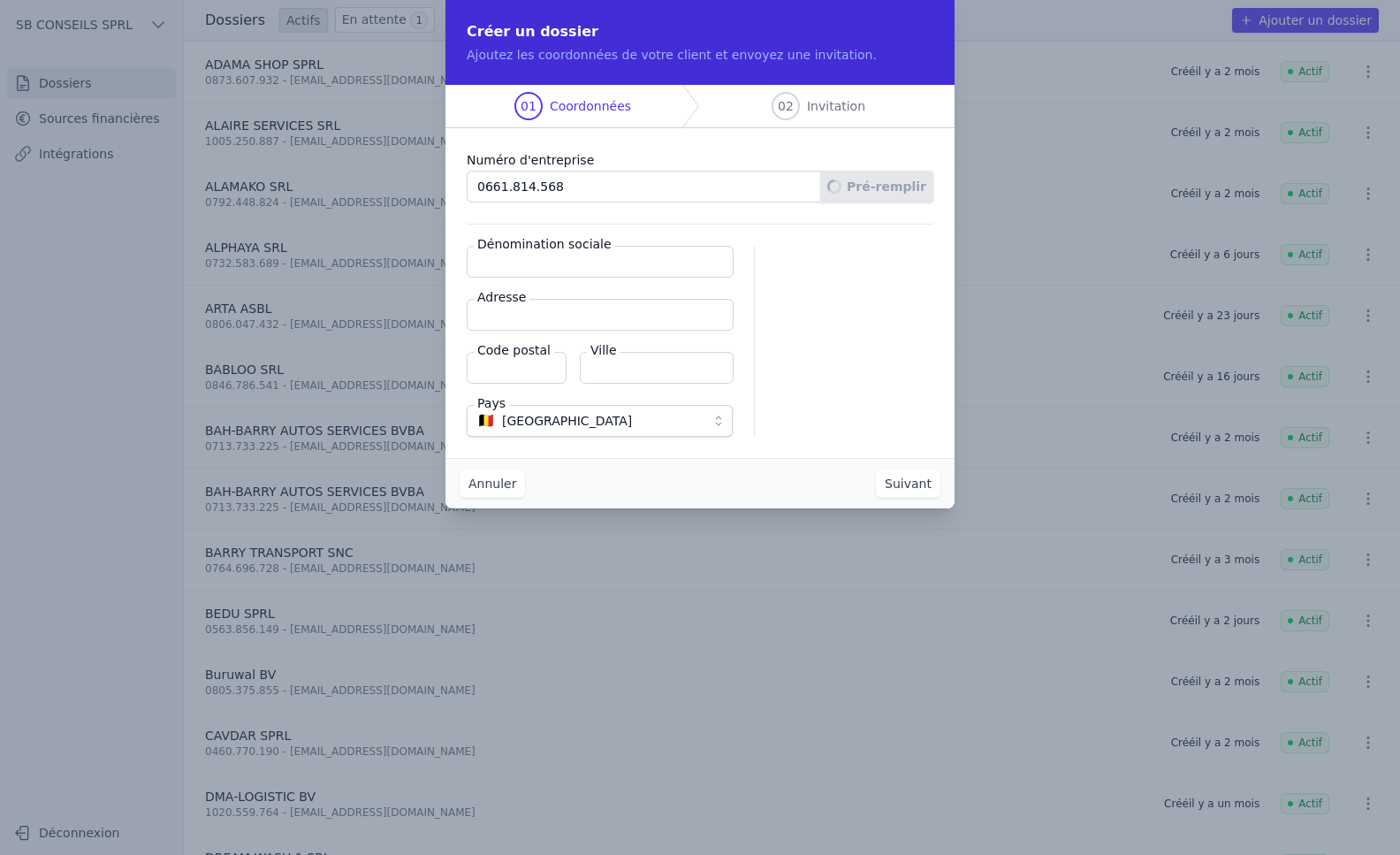
type input "[GEOGRAPHIC_DATA]"
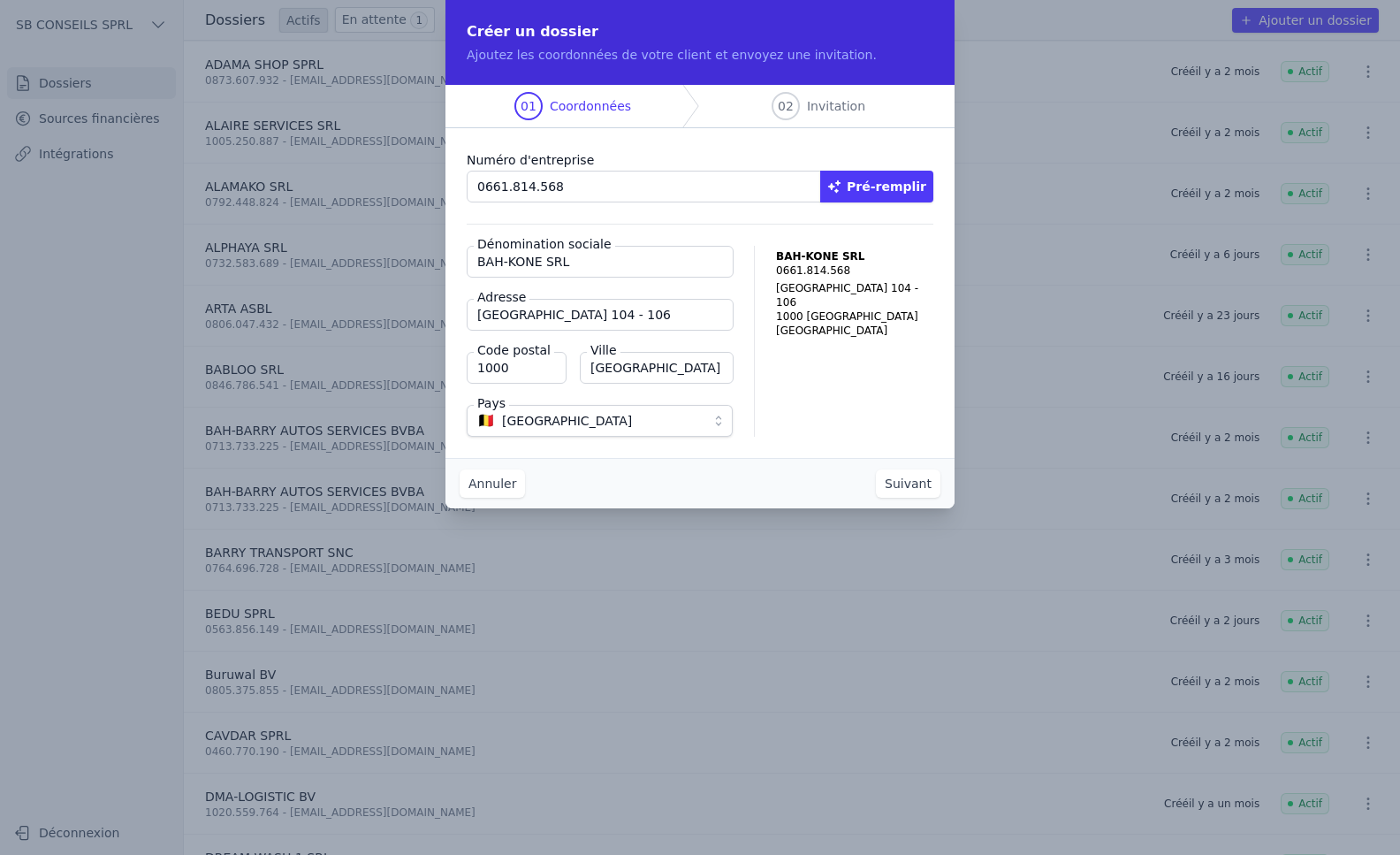
click at [893, 484] on button "Suivant" at bounding box center [907, 484] width 64 height 29
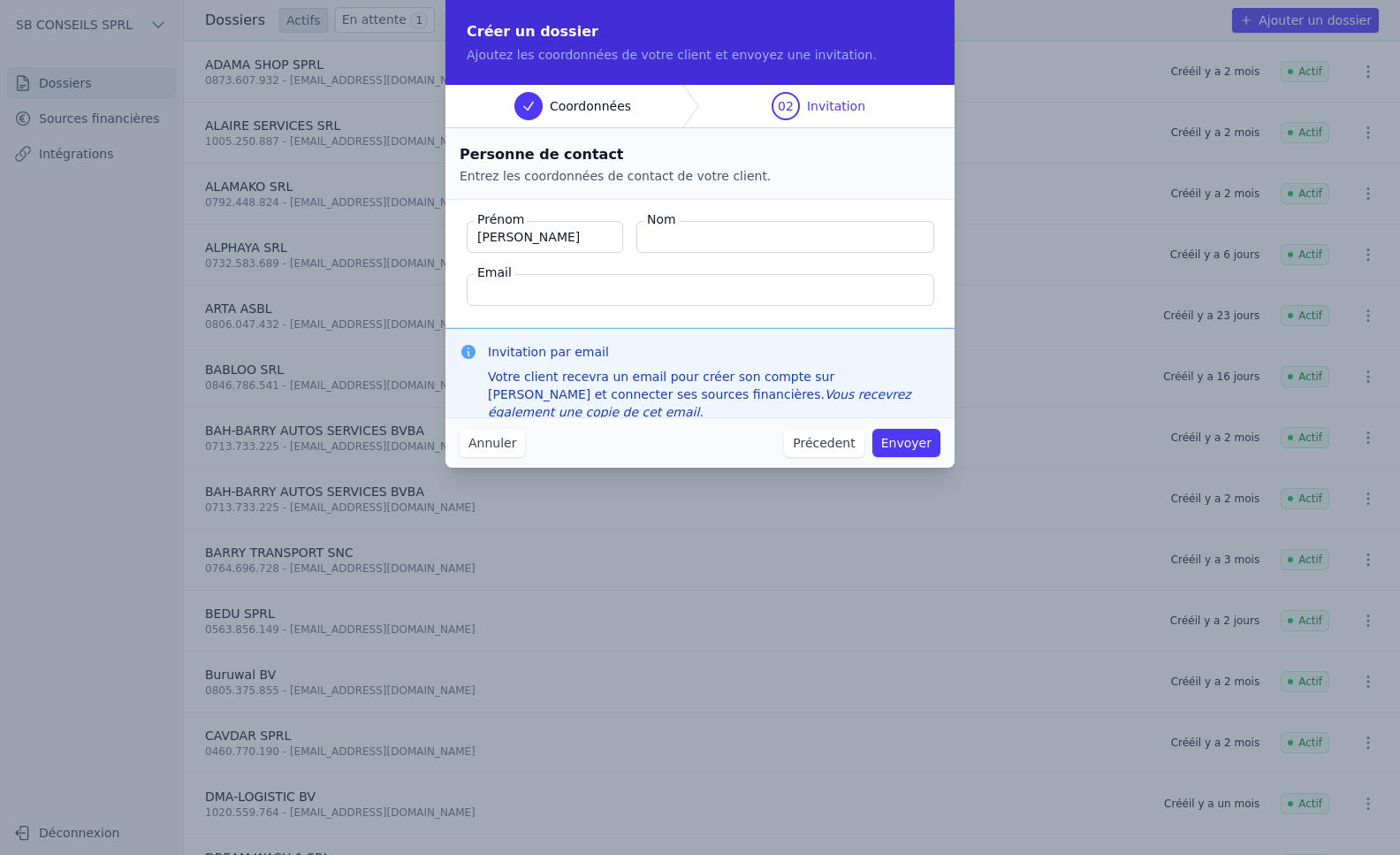
type input "[PERSON_NAME]"
type input "Kone"
type input "[EMAIL_ADDRESS][DOMAIN_NAME]"
click at [911, 439] on button "Envoyer" at bounding box center [906, 443] width 68 height 29
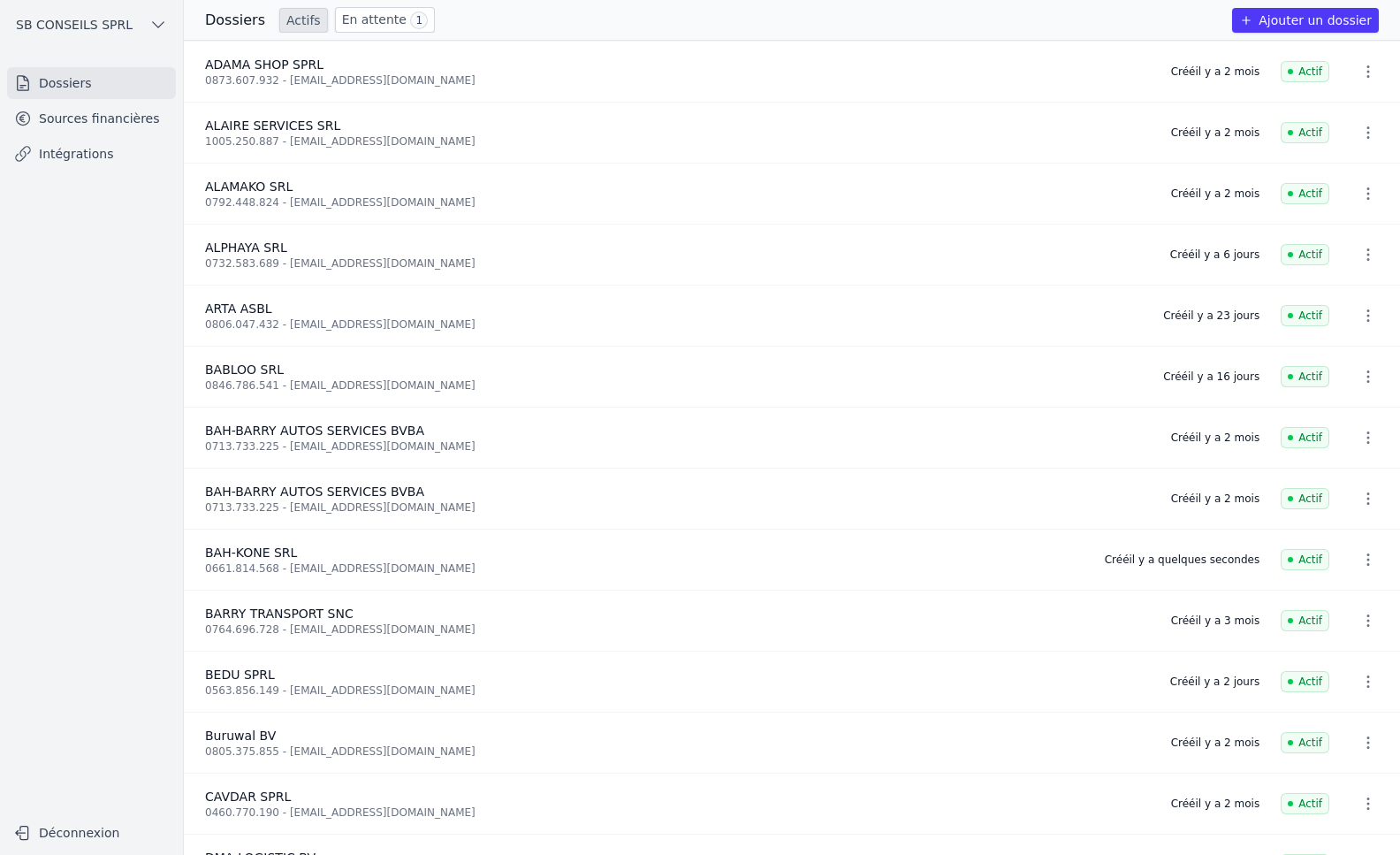
click at [66, 126] on link "Sources financières" at bounding box center [91, 118] width 169 height 32
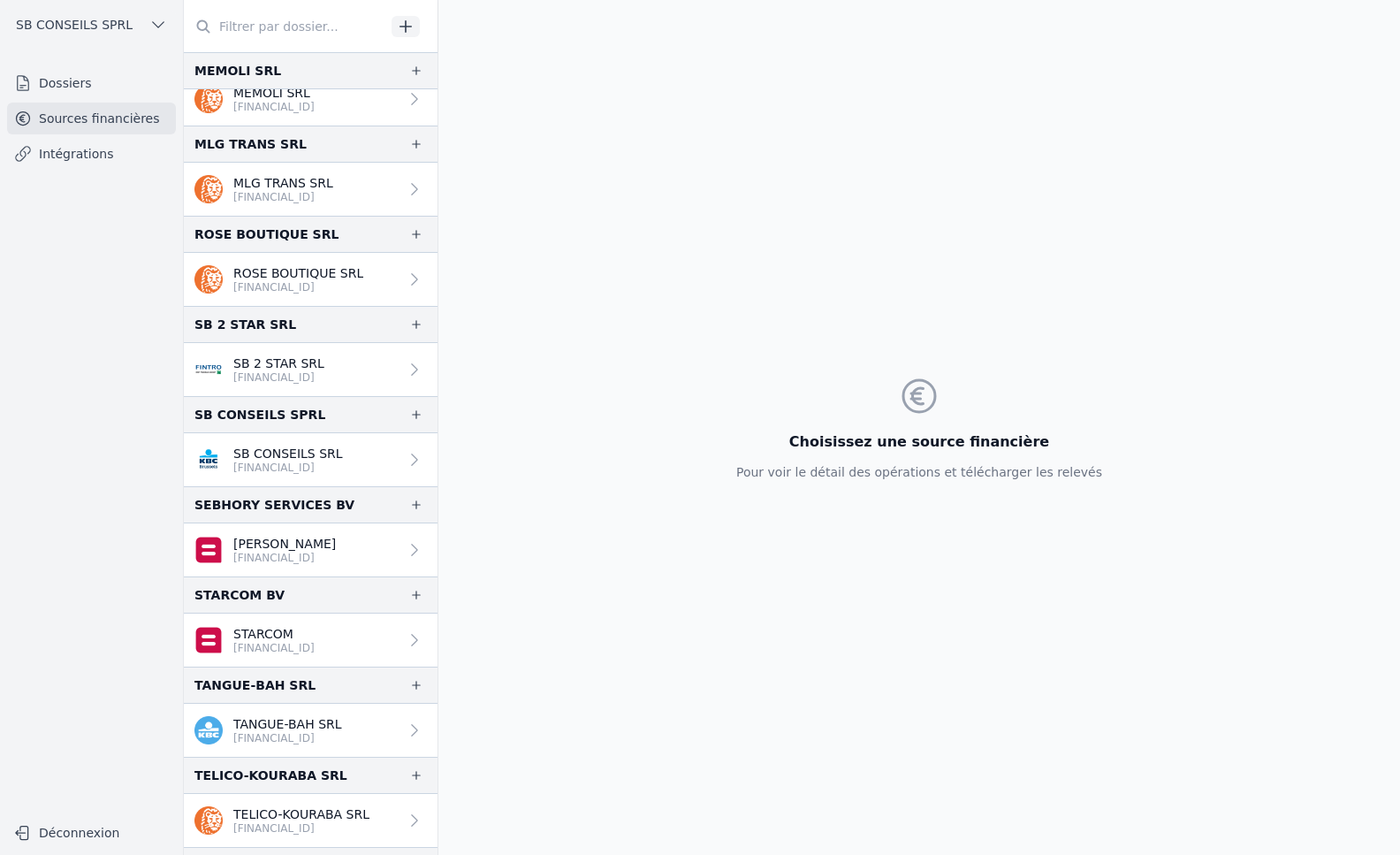
scroll to position [2564, 0]
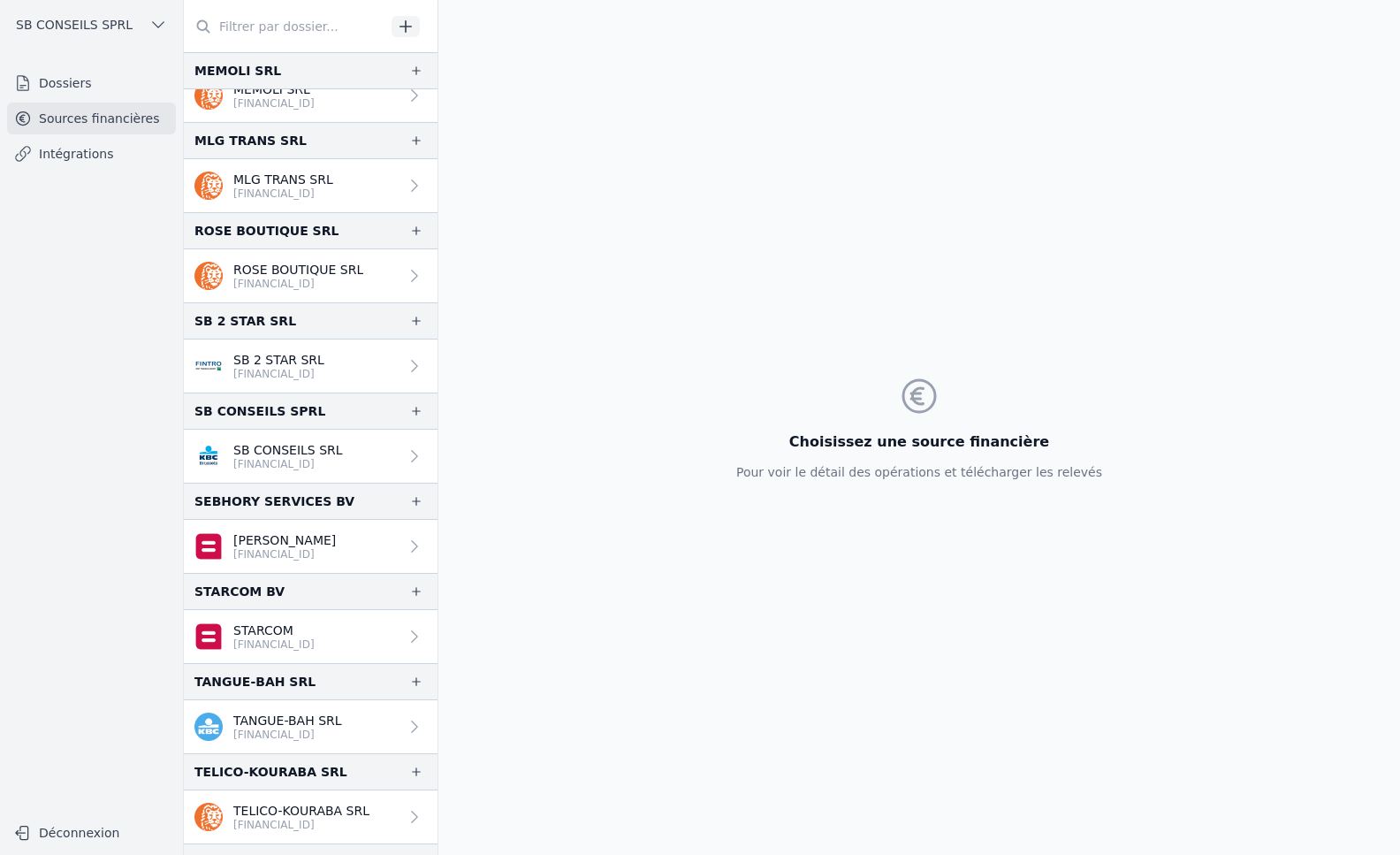
click at [405, 729] on icon at bounding box center [414, 727] width 17 height 17
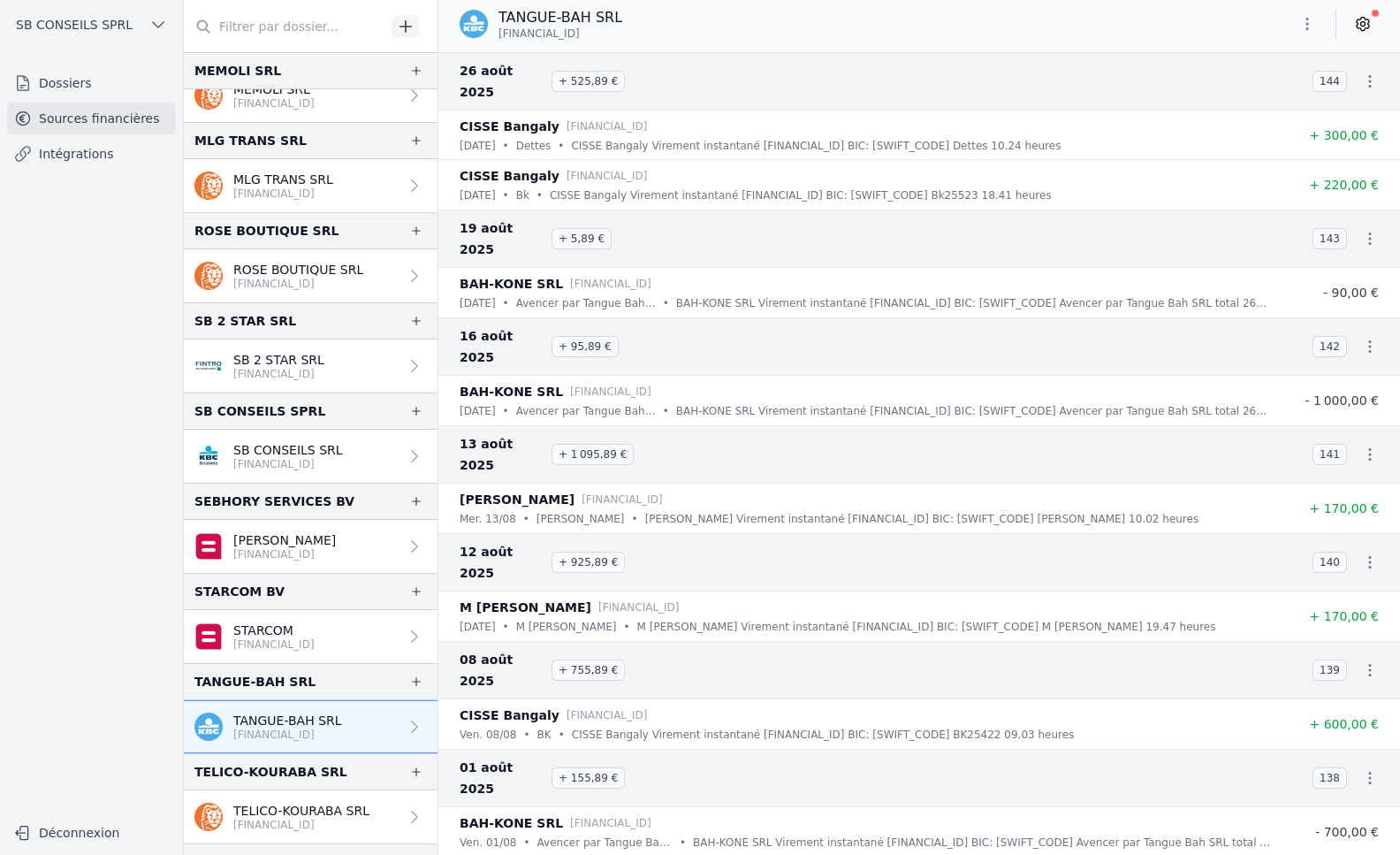
click at [1370, 21] on icon at bounding box center [1363, 24] width 17 height 17
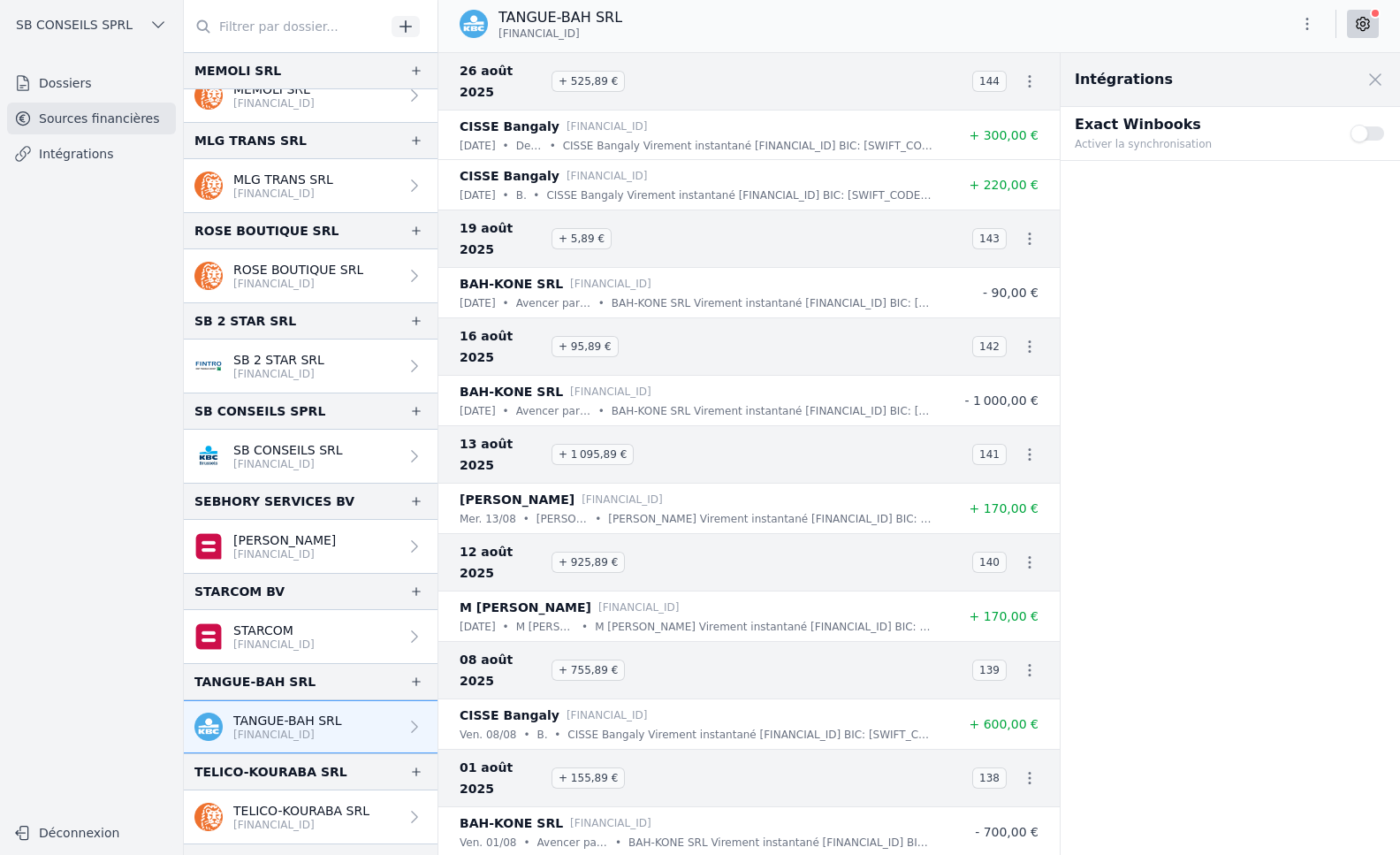
click at [1363, 133] on button "Use setting" at bounding box center [1367, 133] width 35 height 17
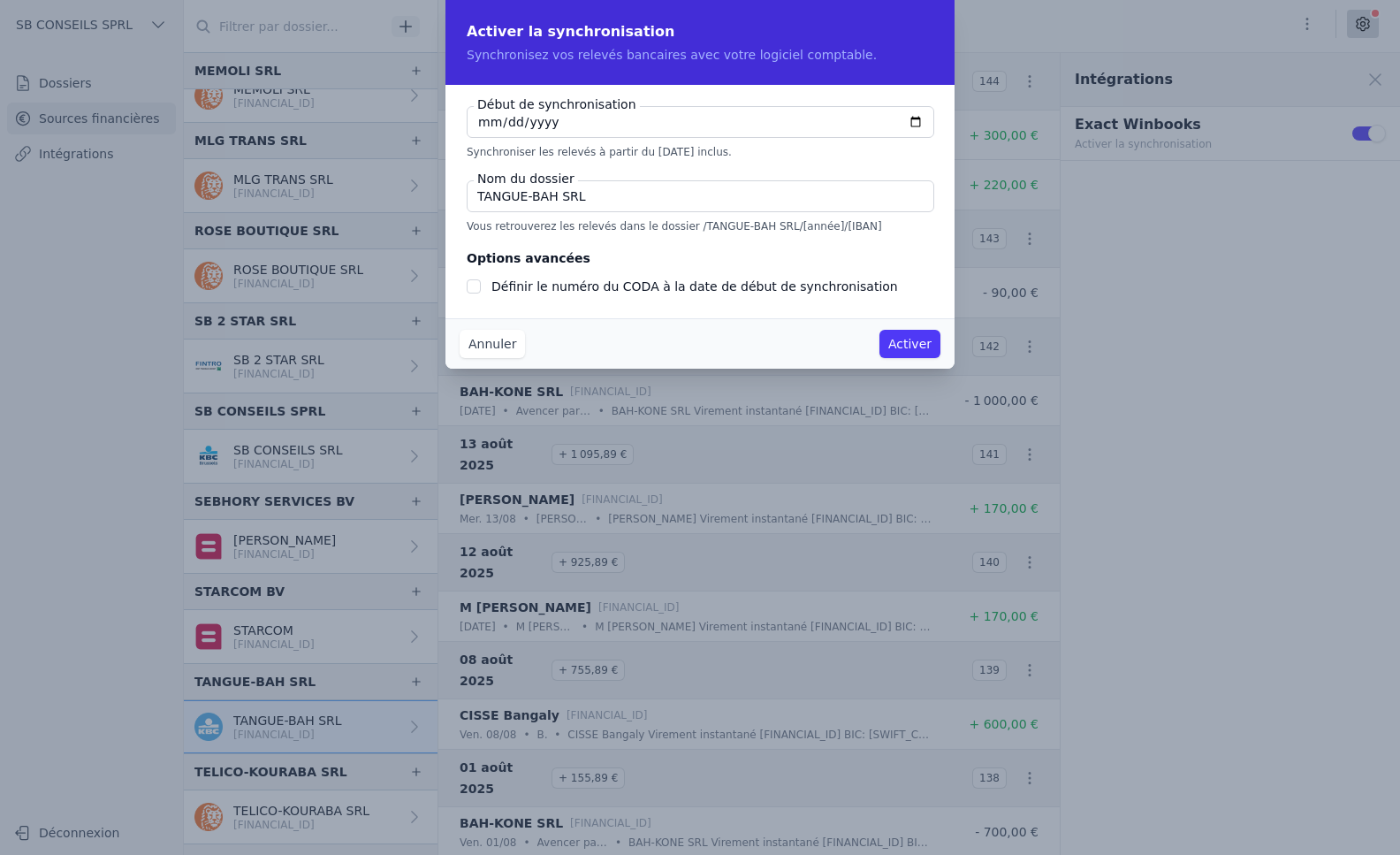
checkbox input "false"
type input "[DATE]"
click at [476, 288] on input "Définir le numéro du CODA à la date de début de synchronisation" at bounding box center [473, 286] width 14 height 14
checkbox input "true"
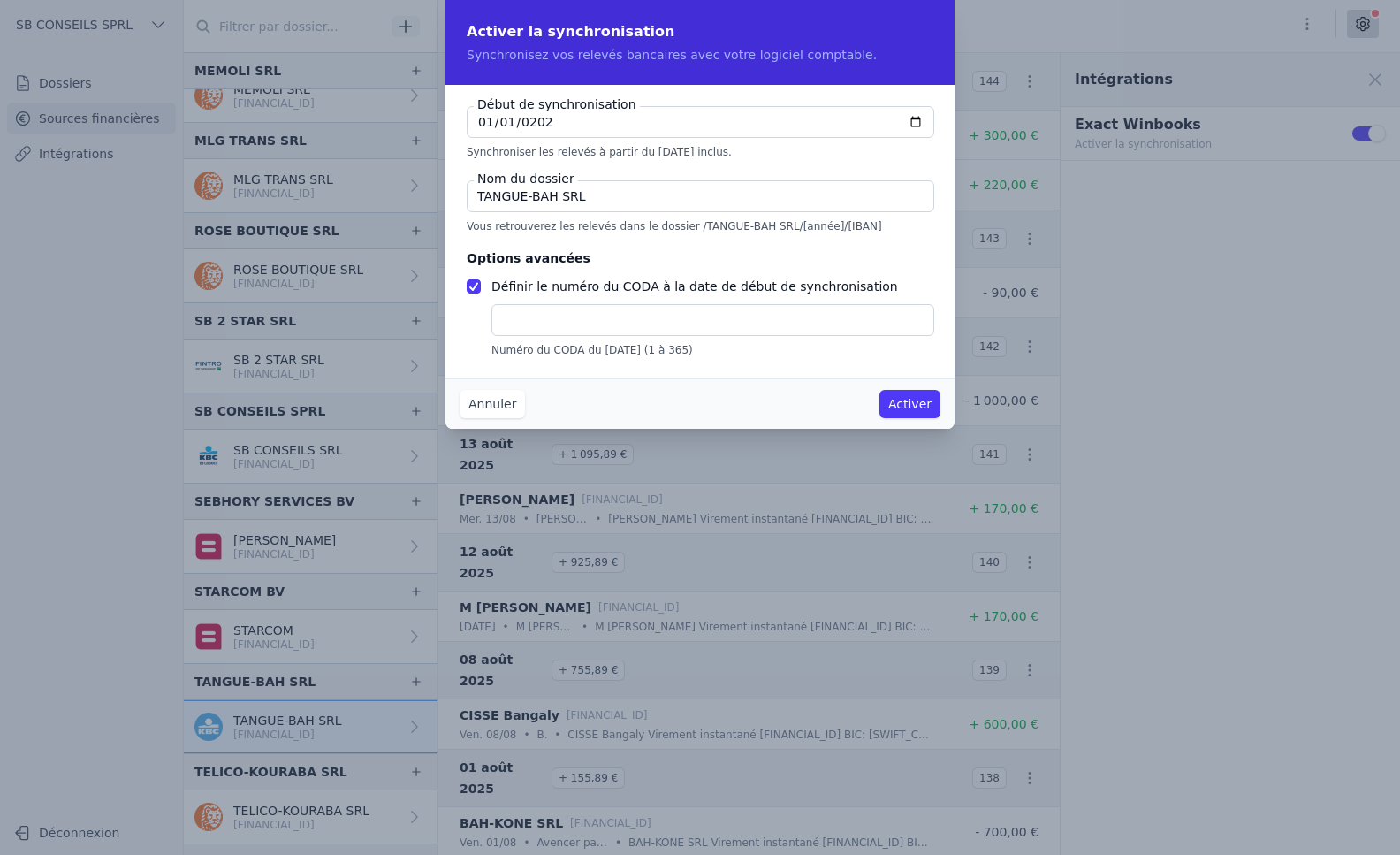
click at [524, 318] on input "text" at bounding box center [713, 319] width 443 height 32
type input "1"
click at [900, 405] on button "Activer" at bounding box center [910, 404] width 61 height 29
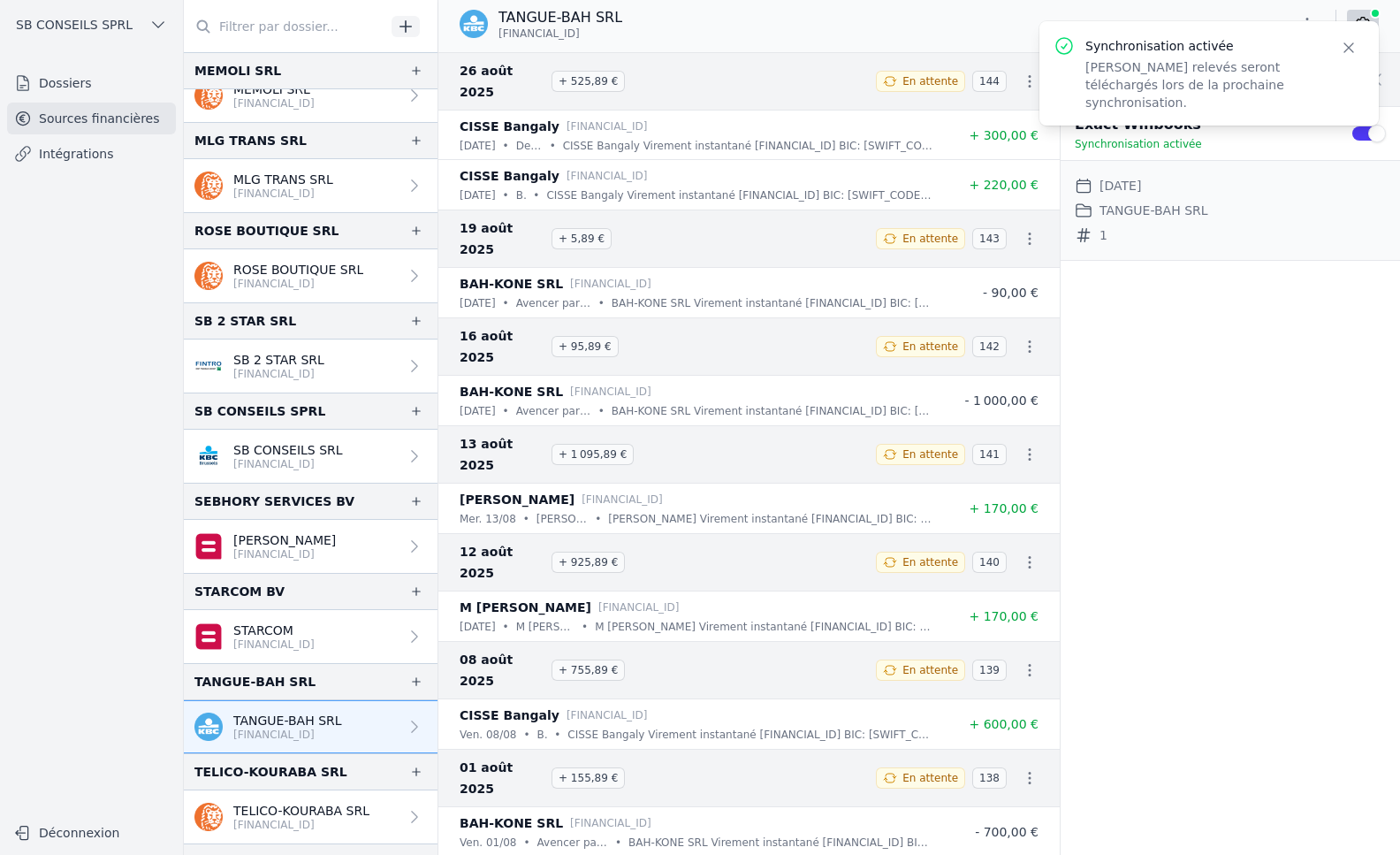
click at [88, 160] on link "Intégrations" at bounding box center [91, 153] width 169 height 32
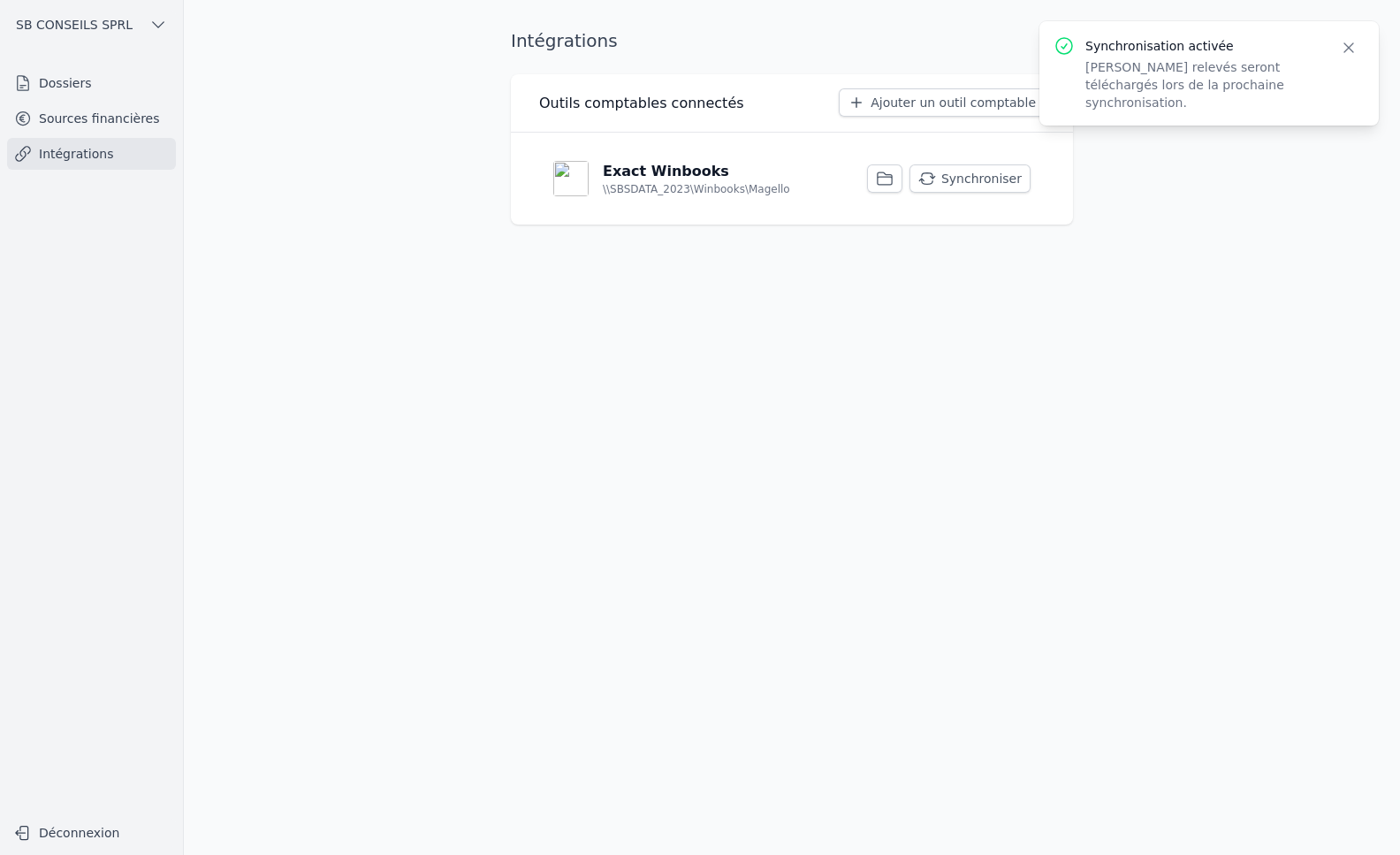
click at [968, 176] on button "Synchroniser" at bounding box center [970, 179] width 121 height 29
click at [998, 176] on button "Synchroniser" at bounding box center [970, 179] width 121 height 29
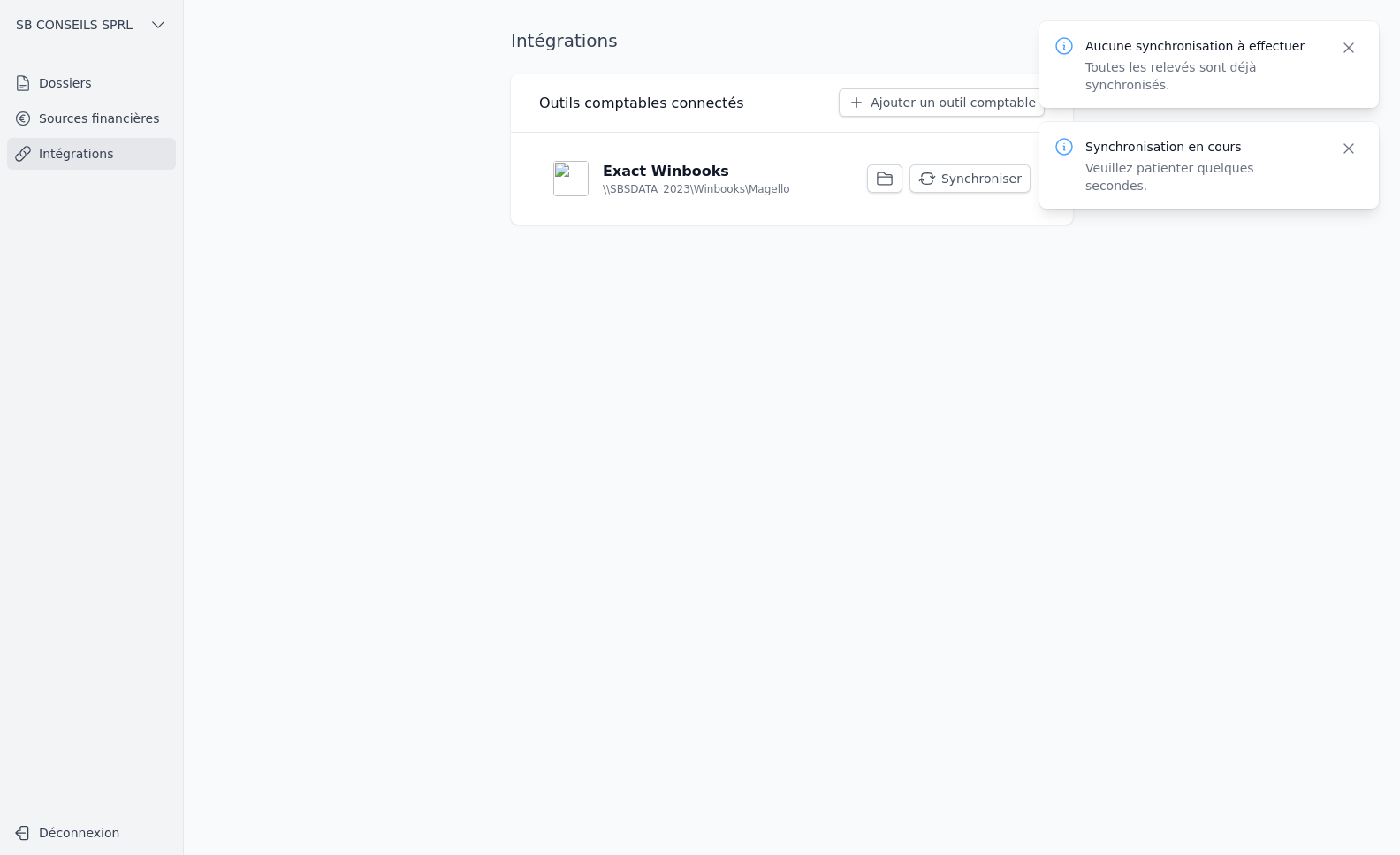
click at [127, 118] on link "Sources financières" at bounding box center [91, 118] width 169 height 32
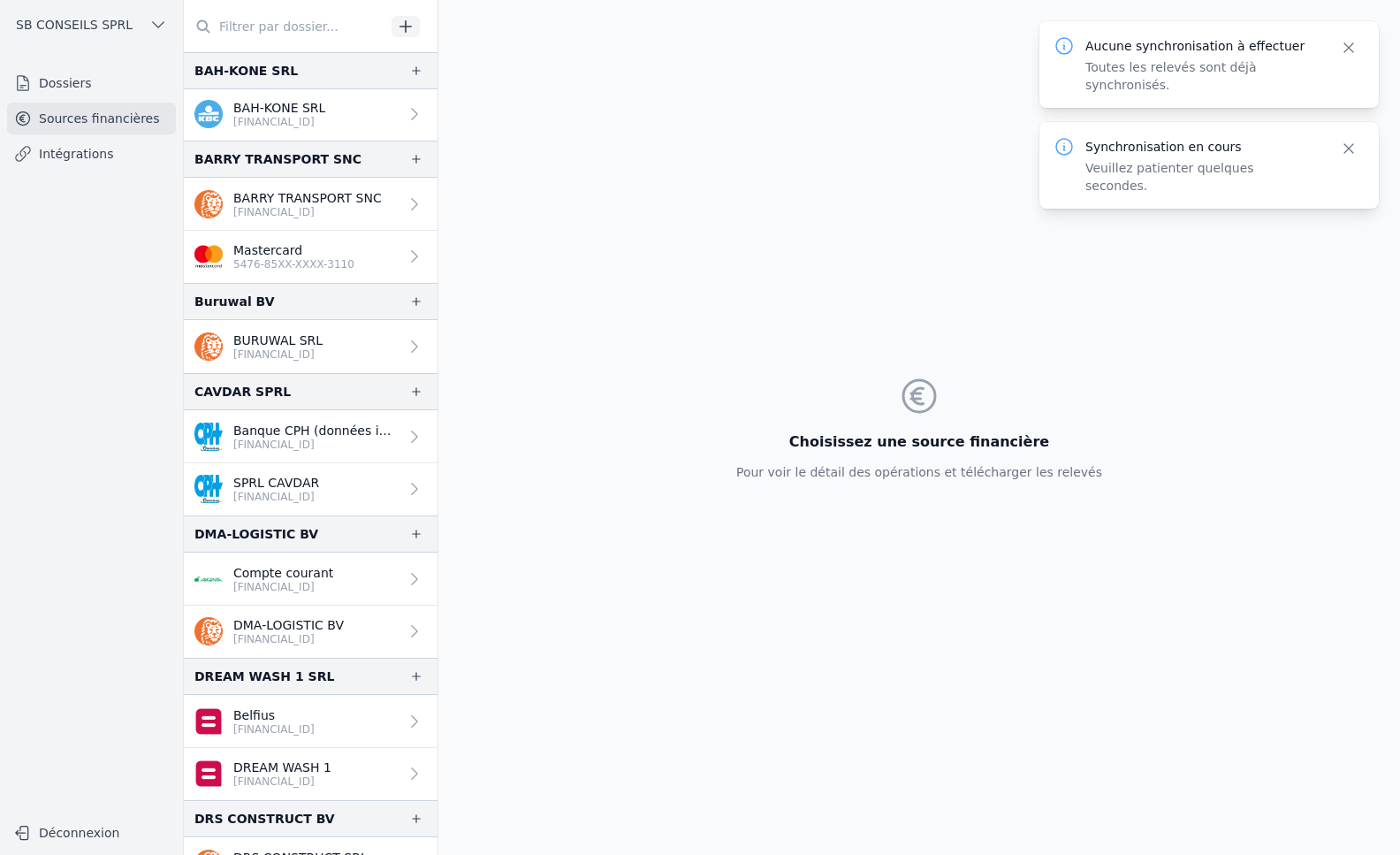
scroll to position [619, 0]
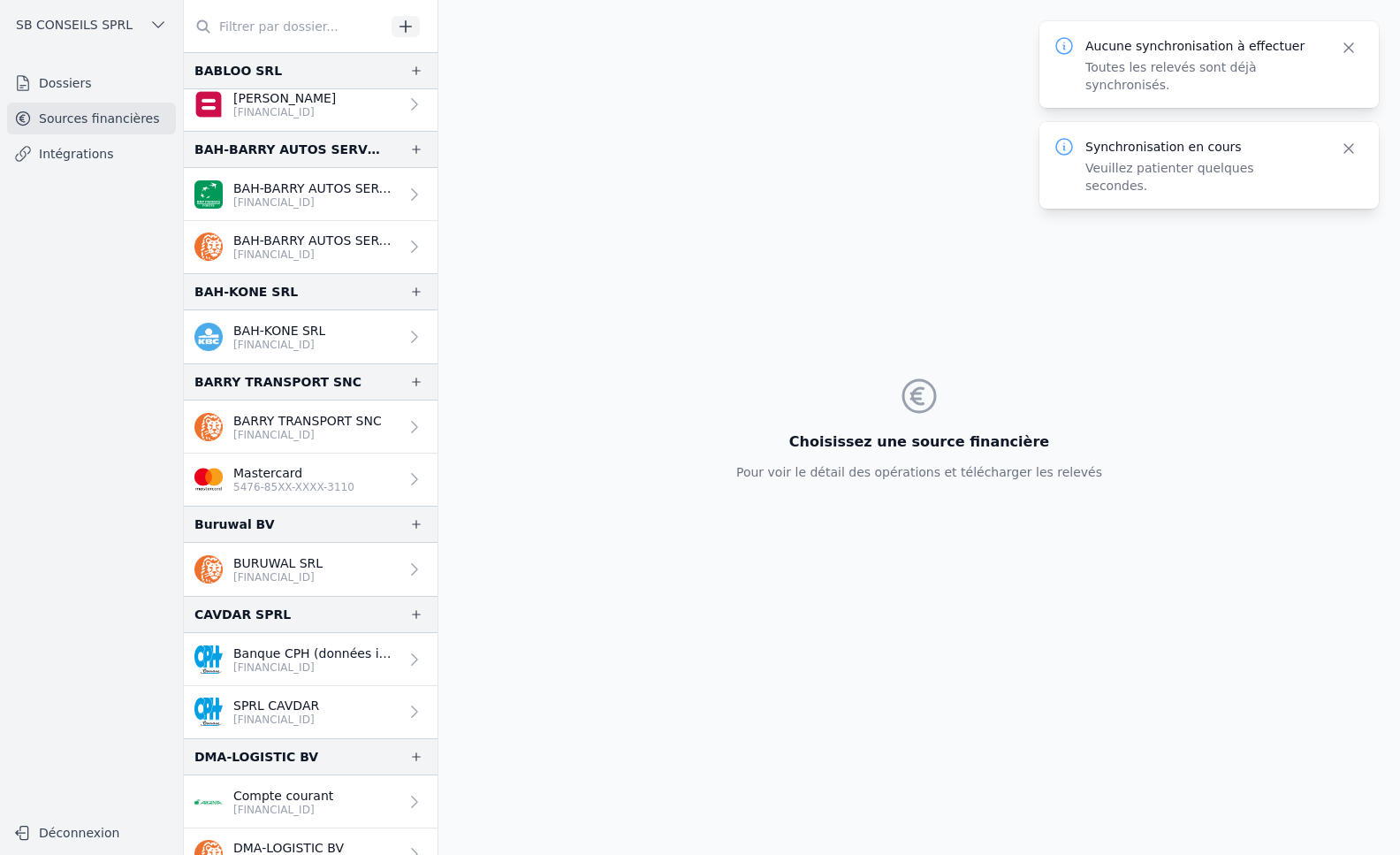
click at [350, 340] on link "BAH-KONE SRL [FINANCIAL_ID]" at bounding box center [310, 336] width 254 height 53
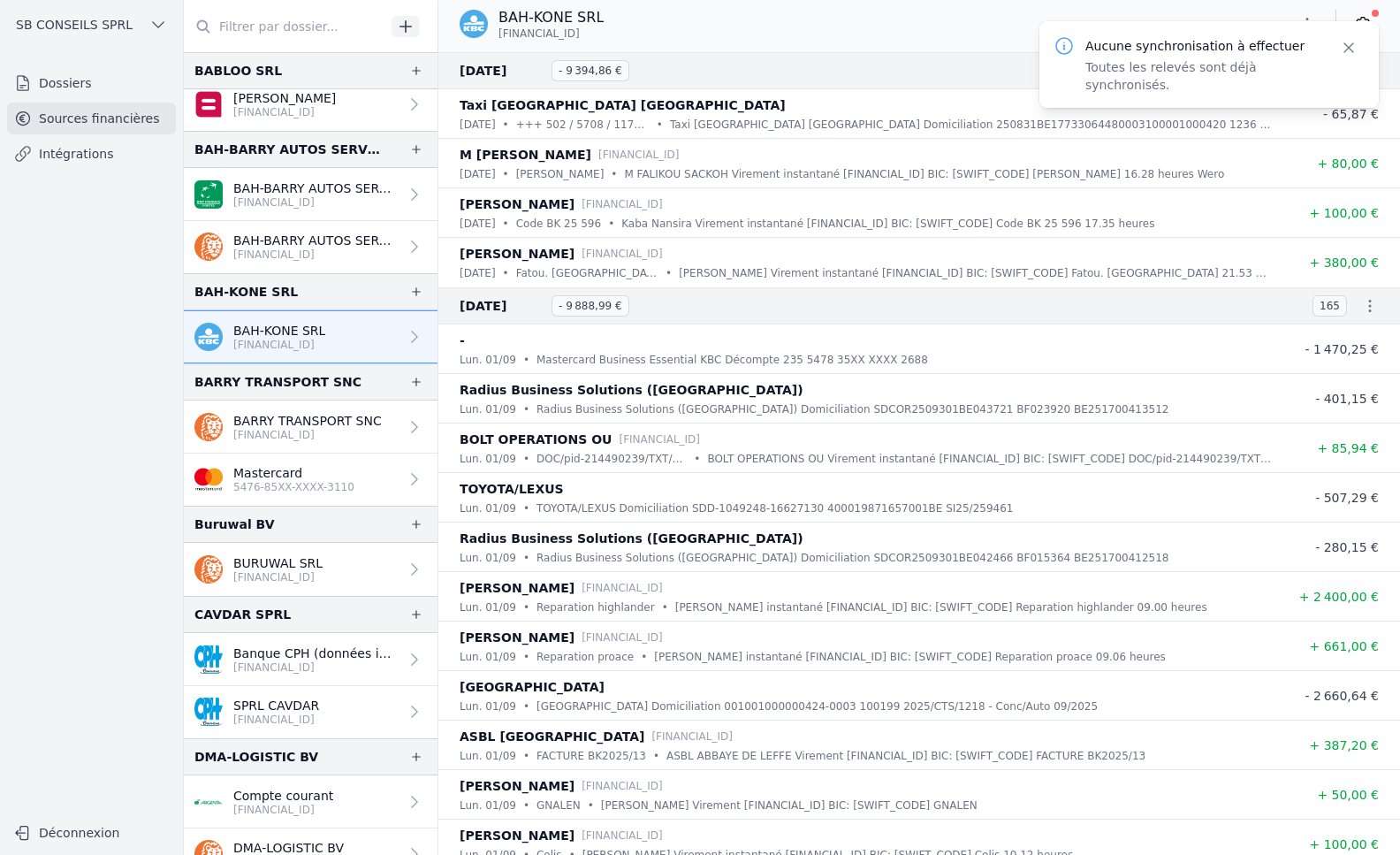
click at [1355, 43] on icon "button" at bounding box center [1348, 48] width 17 height 17
click at [1358, 29] on icon at bounding box center [1363, 24] width 17 height 17
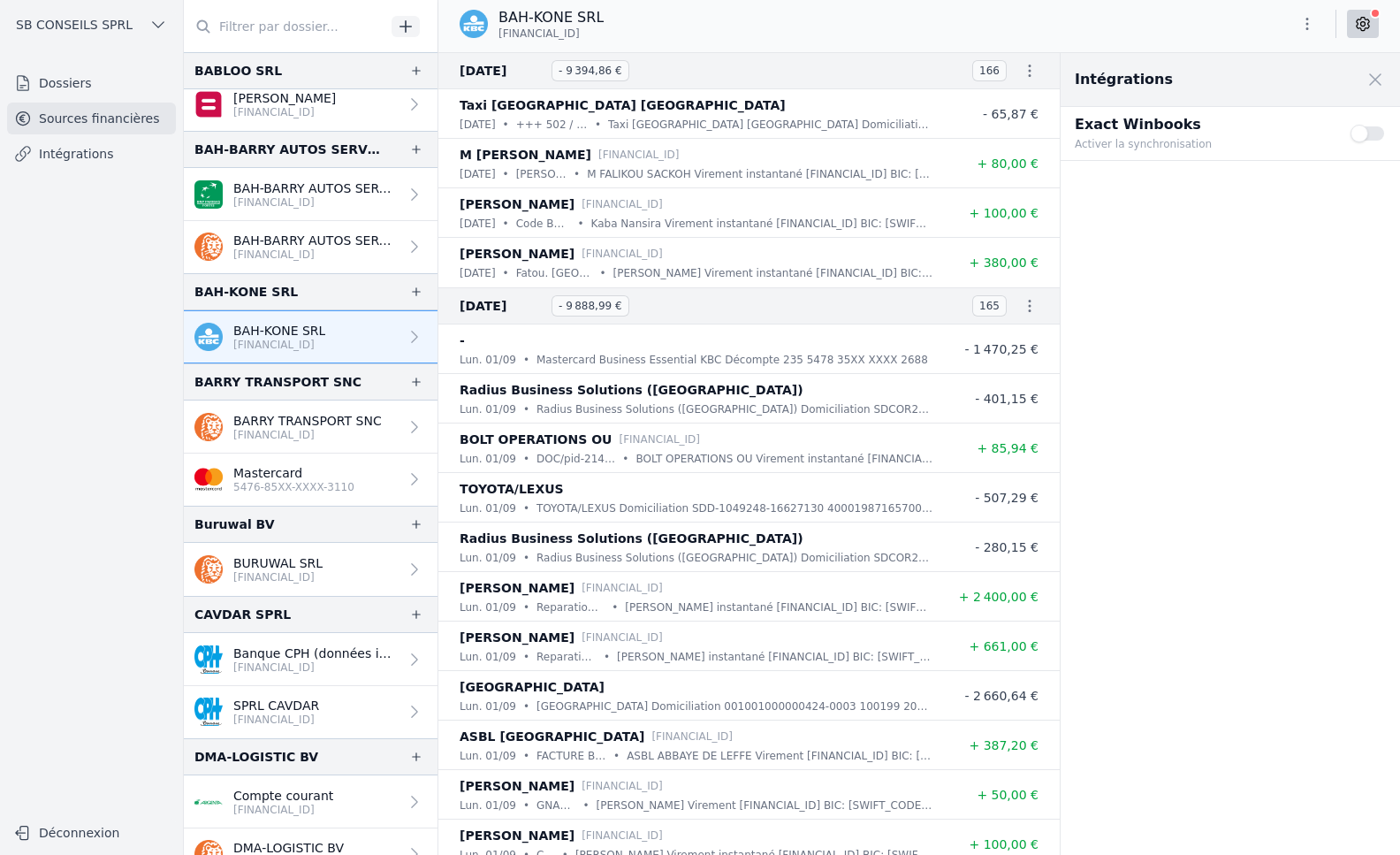
click at [1357, 132] on button "Use setting" at bounding box center [1367, 133] width 35 height 17
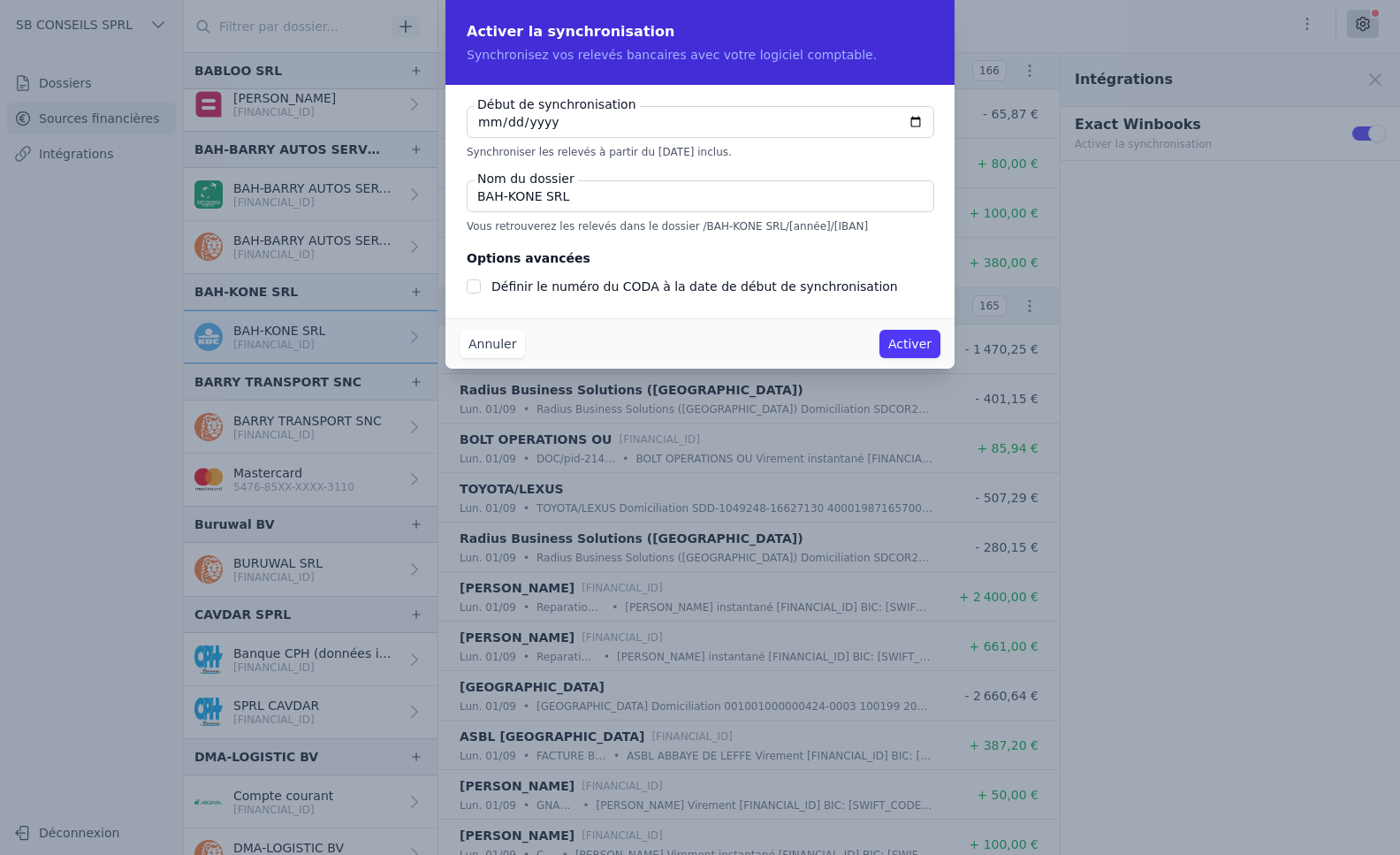
checkbox input "false"
type input "[DATE]"
click at [472, 287] on input "Définir le numéro du CODA à la date de début de synchronisation" at bounding box center [473, 286] width 14 height 14
checkbox input "true"
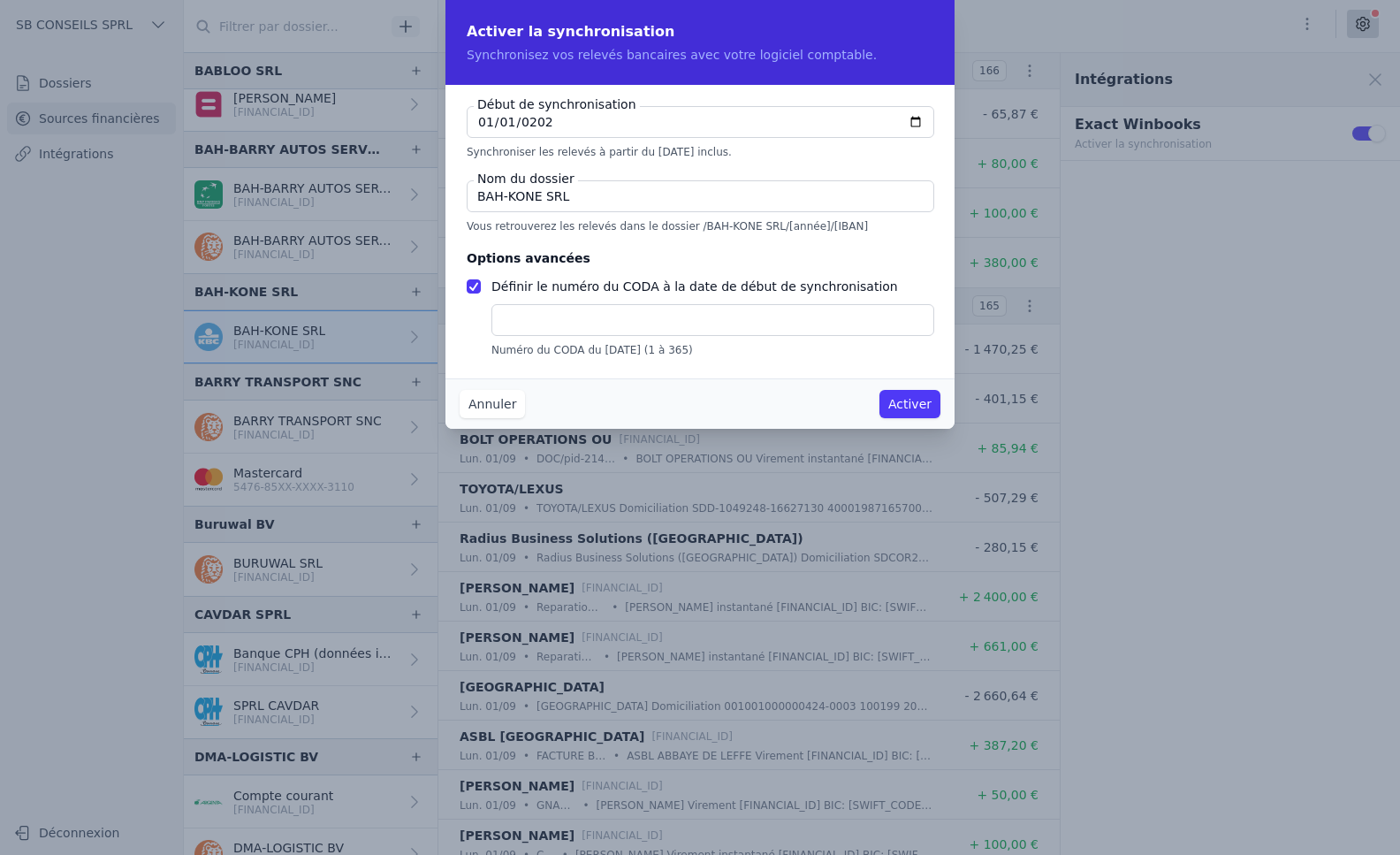
click at [555, 331] on input "text" at bounding box center [713, 319] width 443 height 32
type input "1"
click at [900, 401] on button "Activer" at bounding box center [910, 404] width 61 height 29
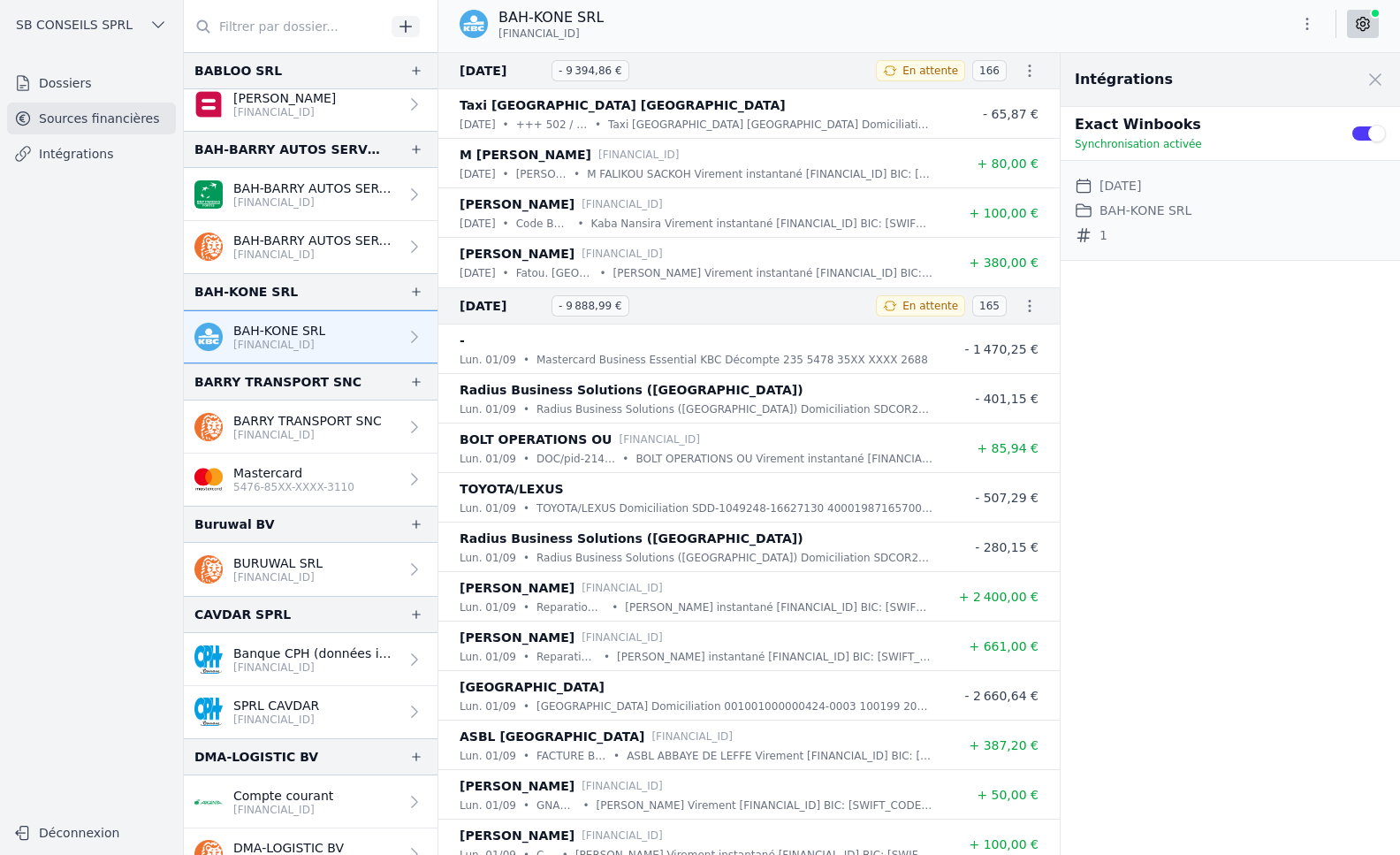
click at [57, 154] on link "Intégrations" at bounding box center [91, 153] width 169 height 32
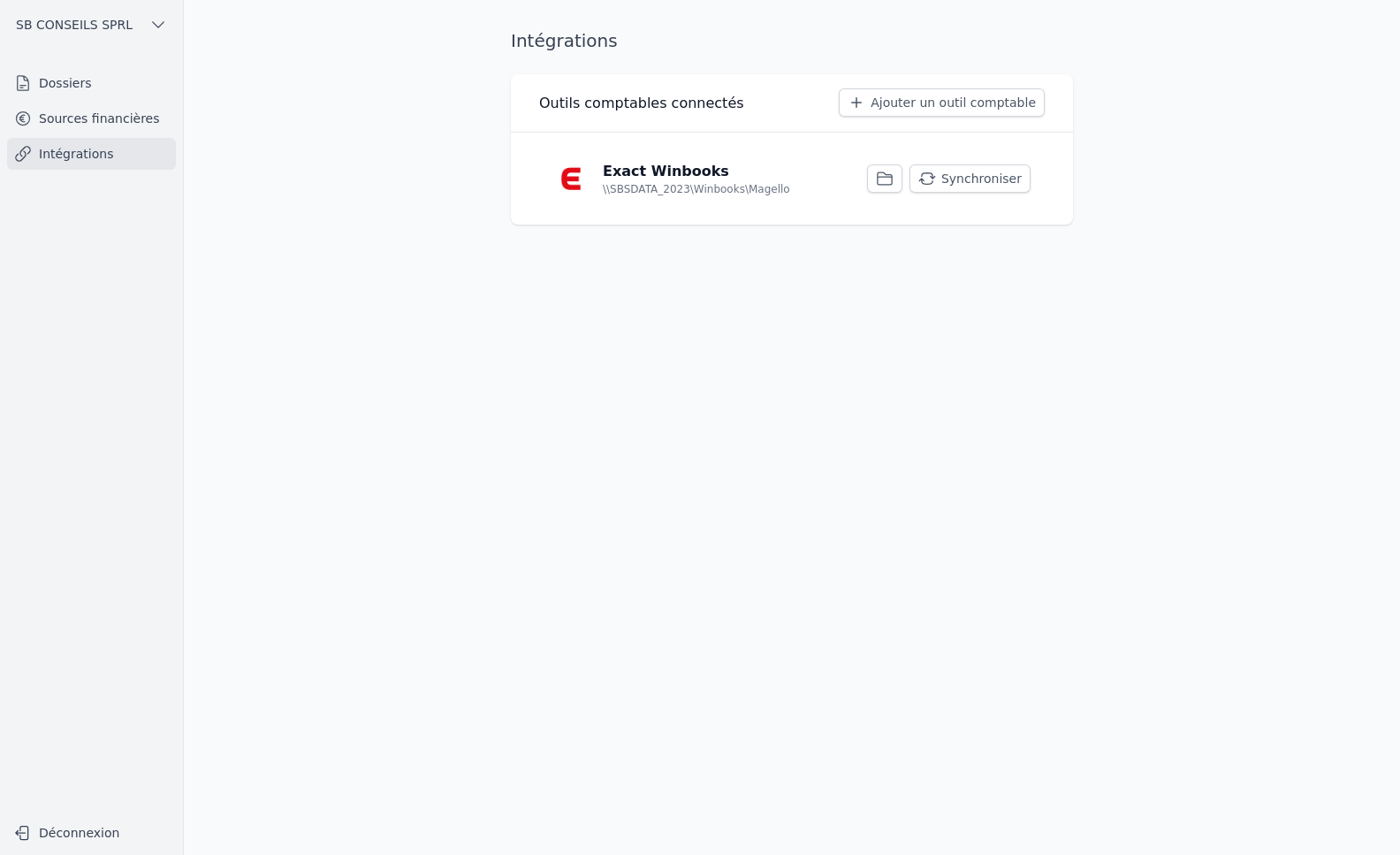
click at [973, 173] on button "Synchroniser" at bounding box center [970, 179] width 121 height 29
